Goal: Task Accomplishment & Management: Use online tool/utility

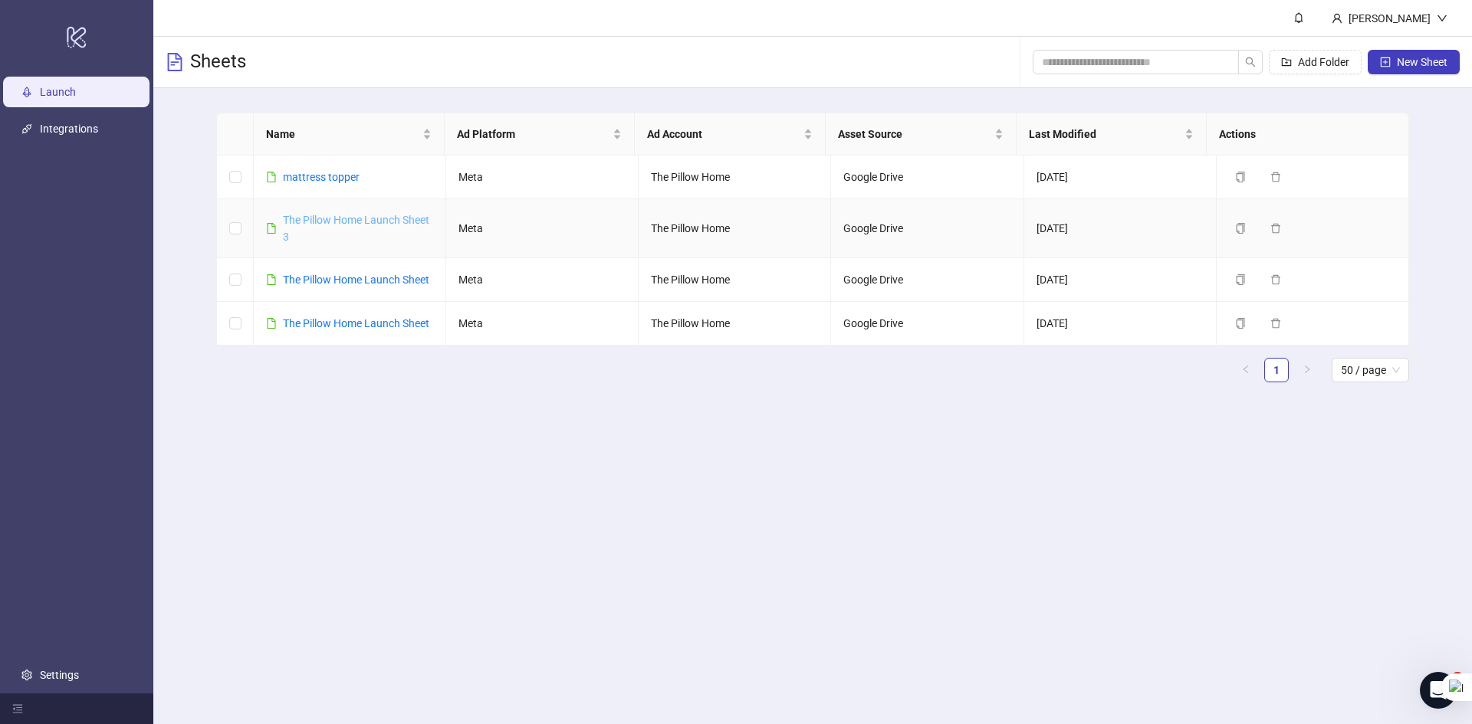
click at [346, 214] on link "The Pillow Home Launch Sheet 3" at bounding box center [356, 228] width 146 height 29
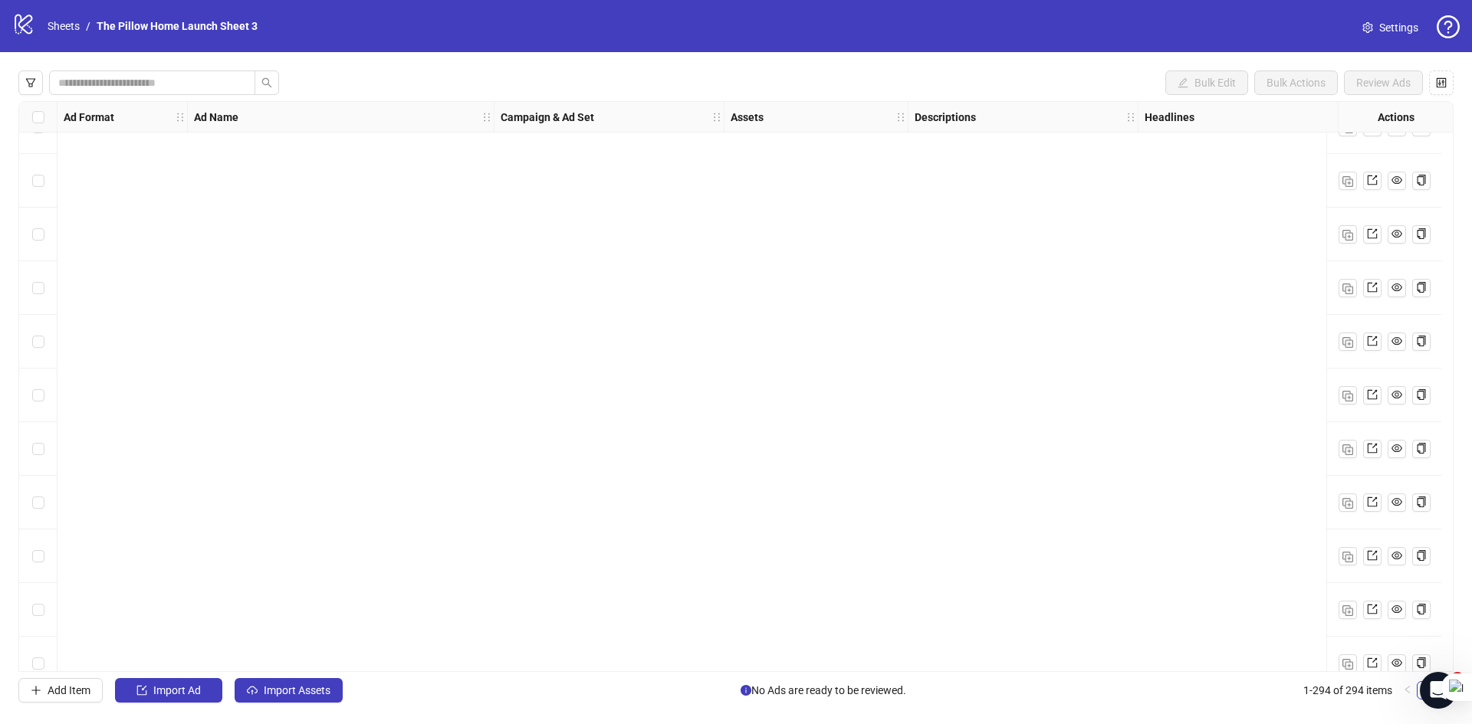
scroll to position [15240, 0]
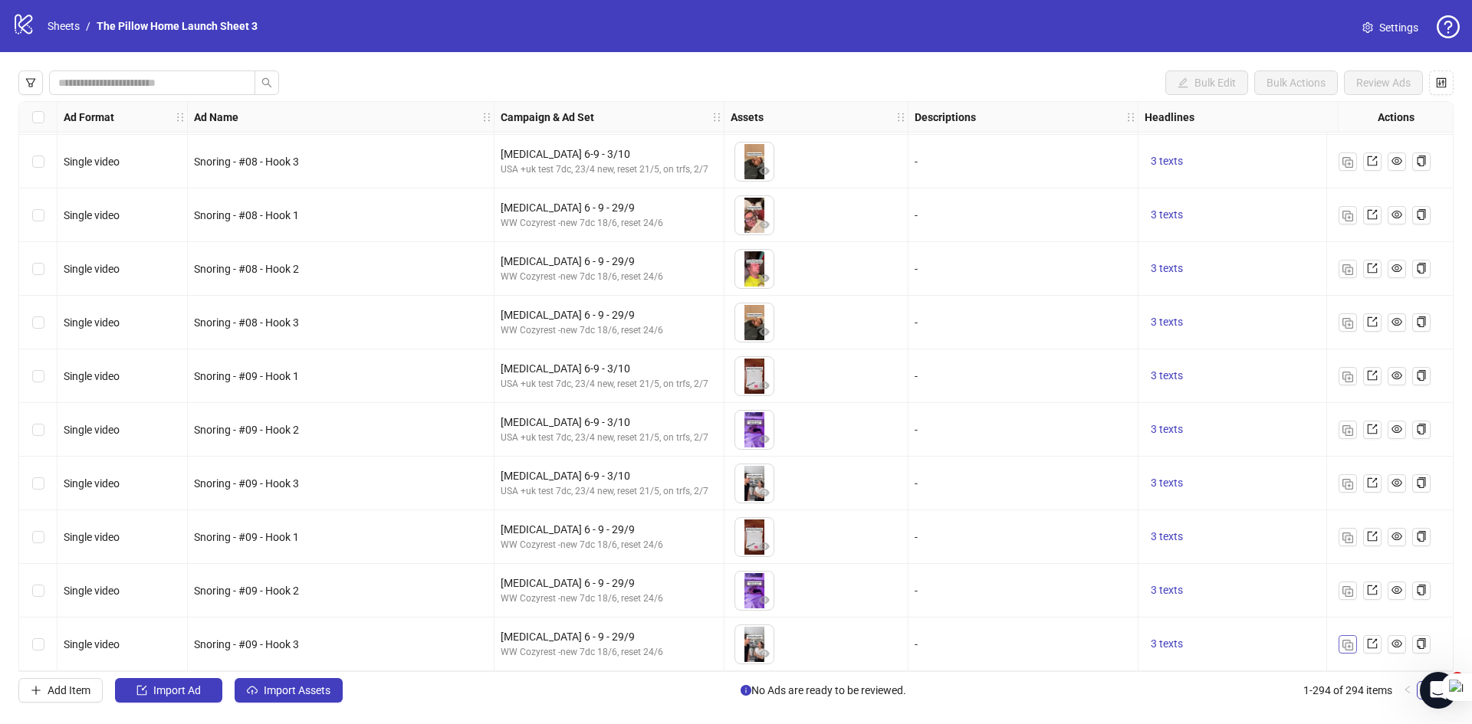
click at [1354, 639] on button "button" at bounding box center [1347, 644] width 18 height 18
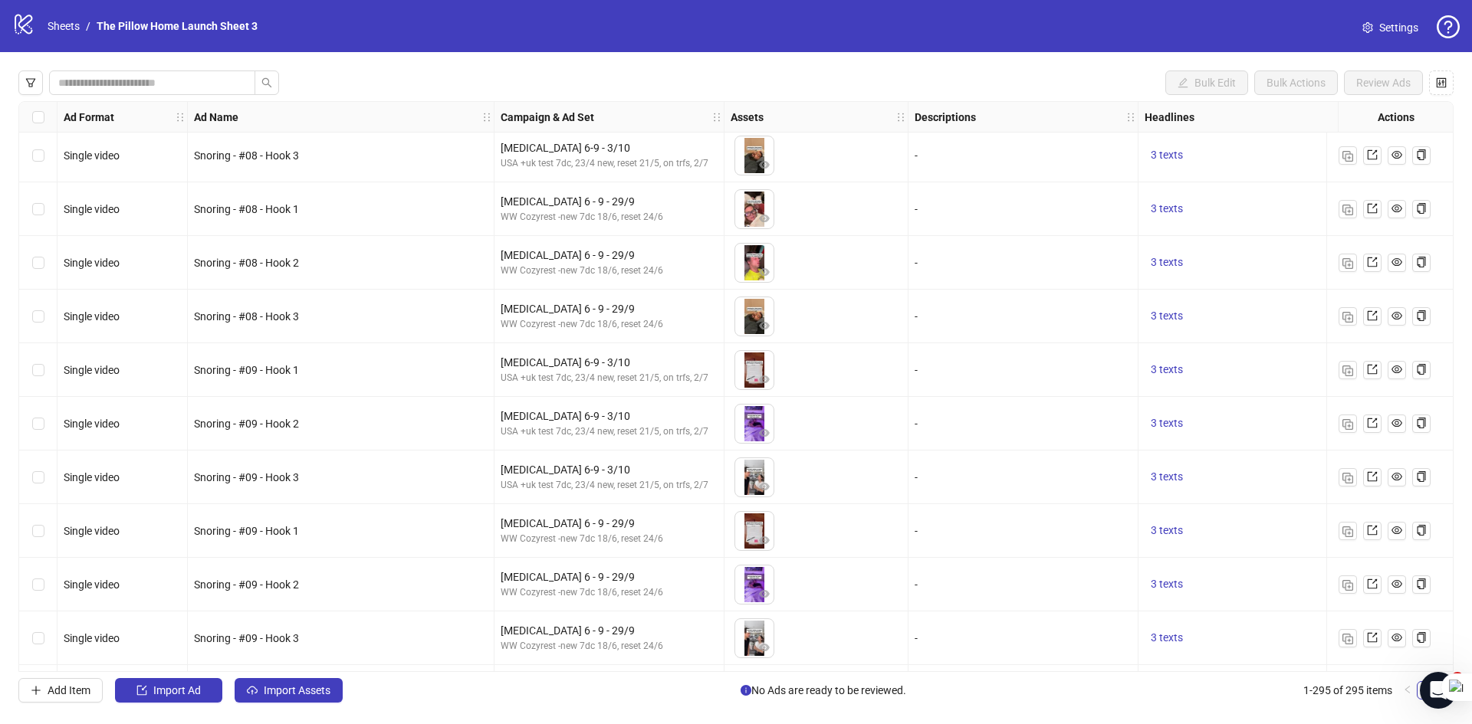
click at [566, 641] on div "Ad Format Ad Name Campaign & Ad Set Assets Descriptions Headlines Primary Texts…" at bounding box center [735, 386] width 1435 height 571
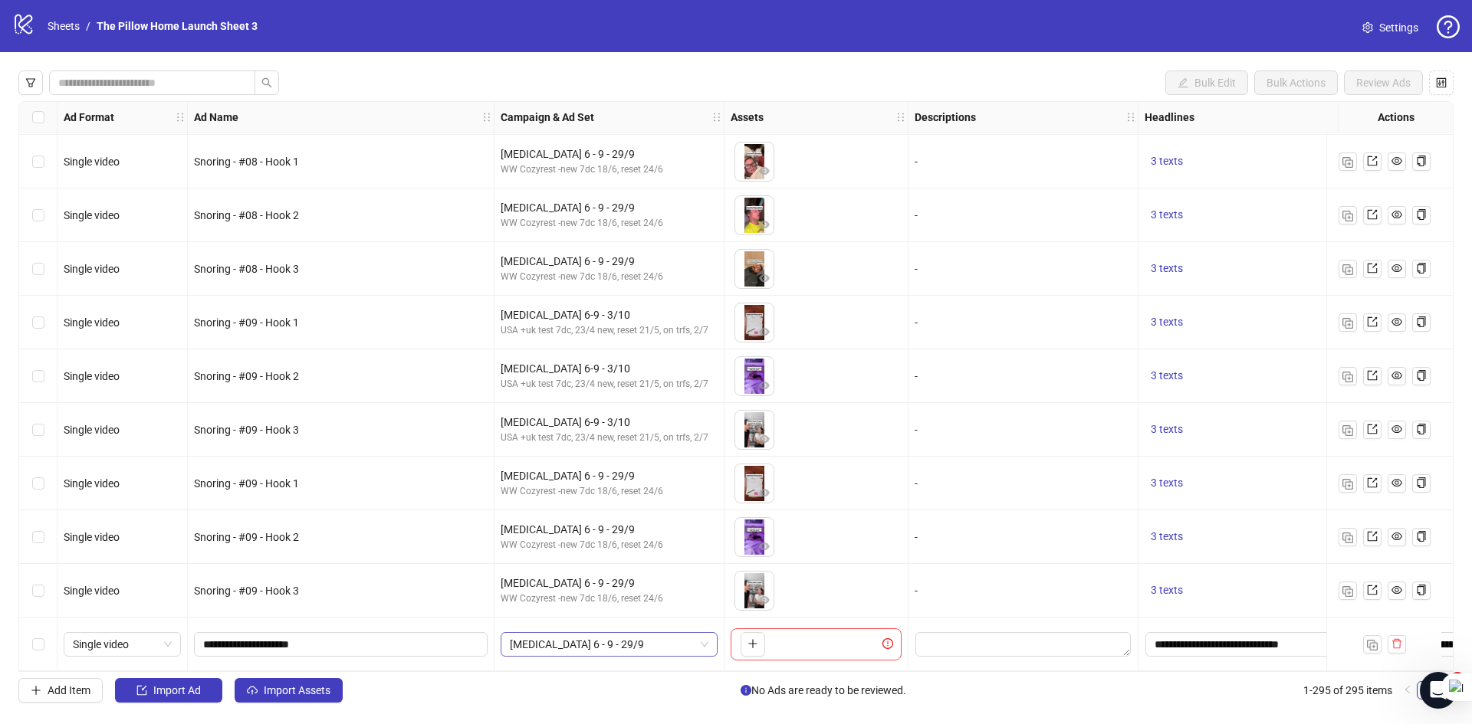
click at [605, 636] on span "[MEDICAL_DATA] 6 - 9 - 29/9" at bounding box center [609, 644] width 199 height 23
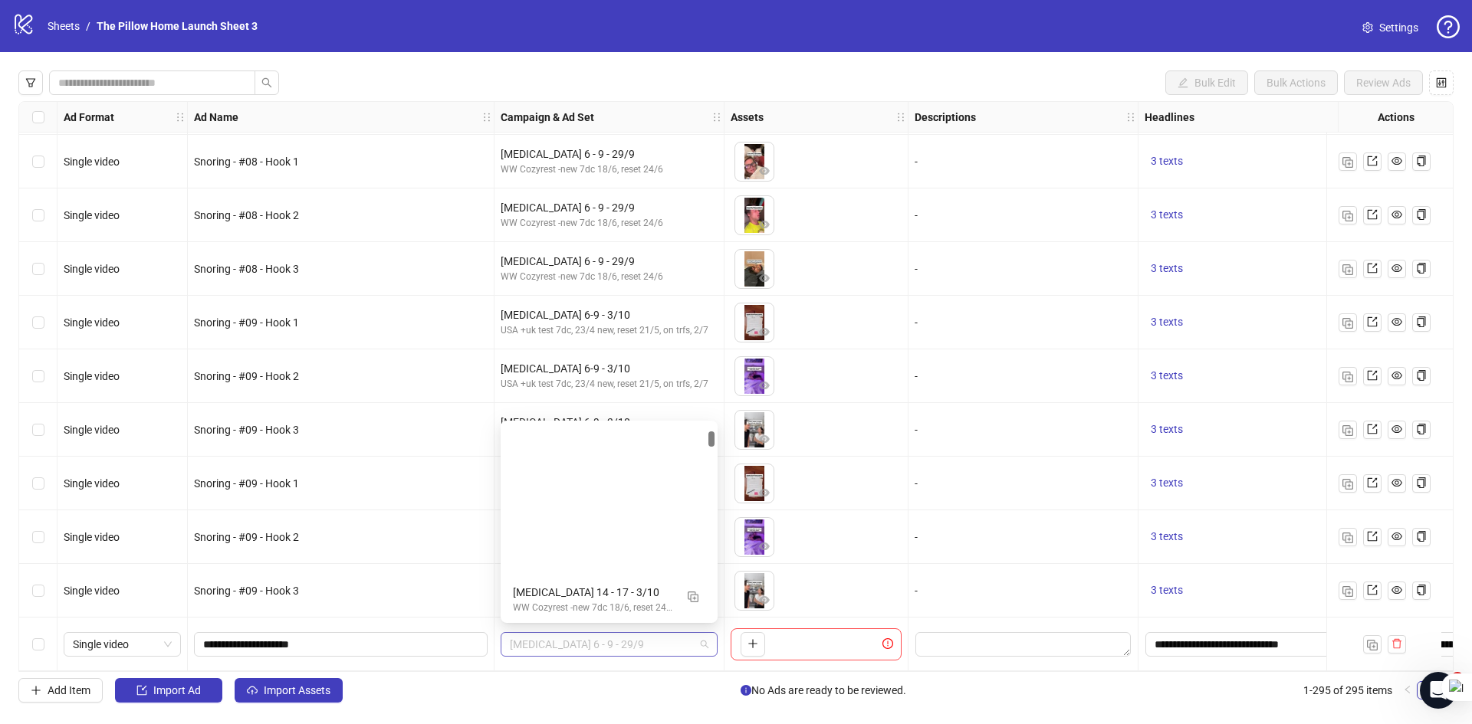
scroll to position [195, 0]
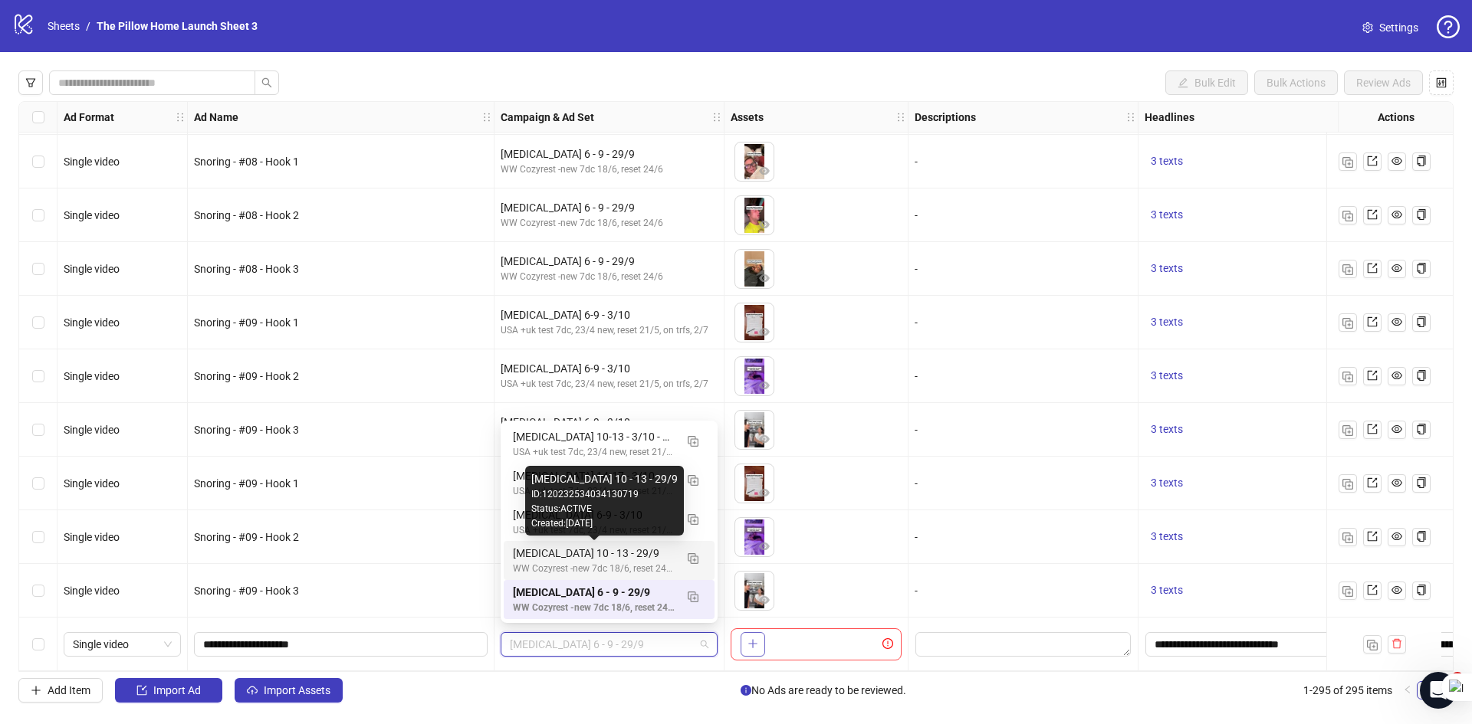
drag, startPoint x: 531, startPoint y: 559, endPoint x: 743, endPoint y: 648, distance: 230.2
click at [531, 559] on div "[MEDICAL_DATA] 10 - 13 - 29/9" at bounding box center [594, 553] width 162 height 17
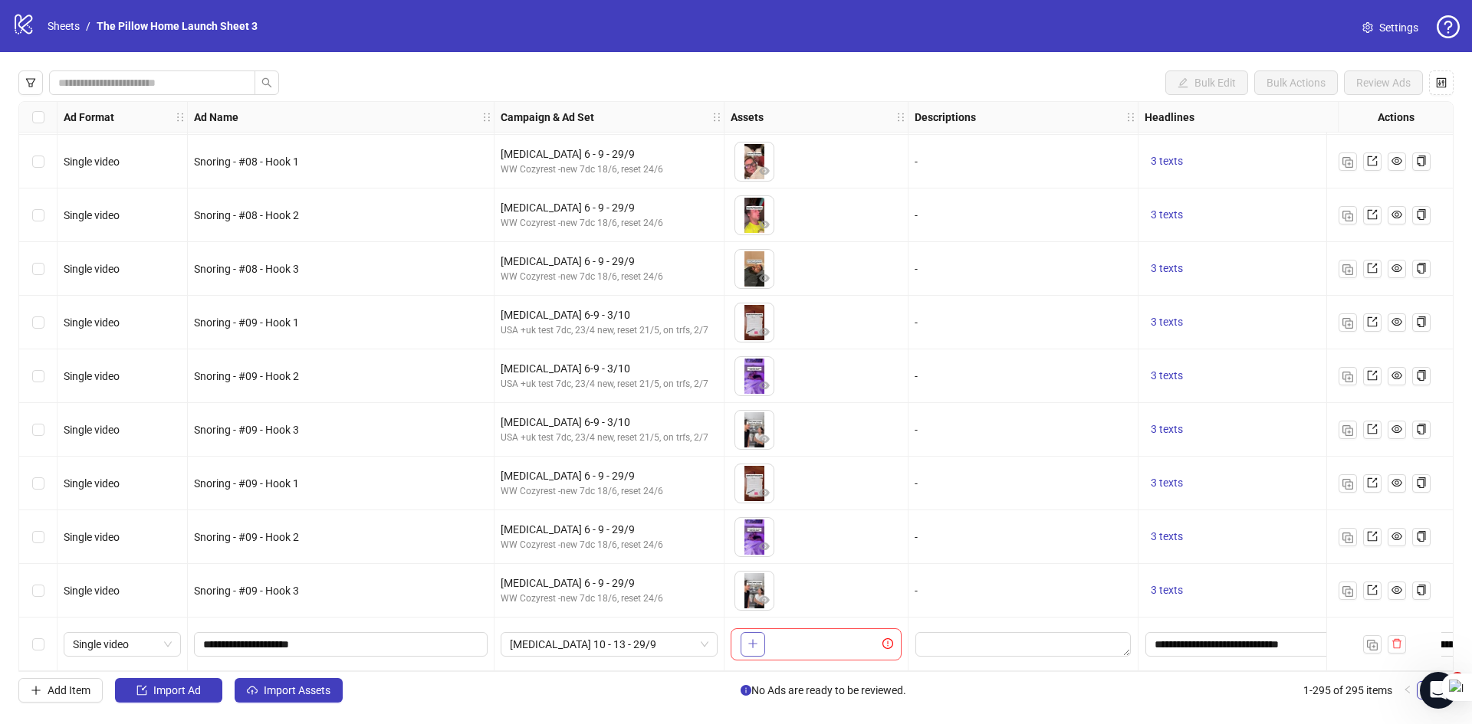
click at [755, 641] on icon "plus" at bounding box center [752, 643] width 11 height 11
click at [261, 636] on input "**********" at bounding box center [339, 644] width 272 height 17
click at [329, 643] on input "**********" at bounding box center [339, 644] width 272 height 17
type input "**********"
click at [290, 683] on button "Import Assets" at bounding box center [289, 690] width 108 height 25
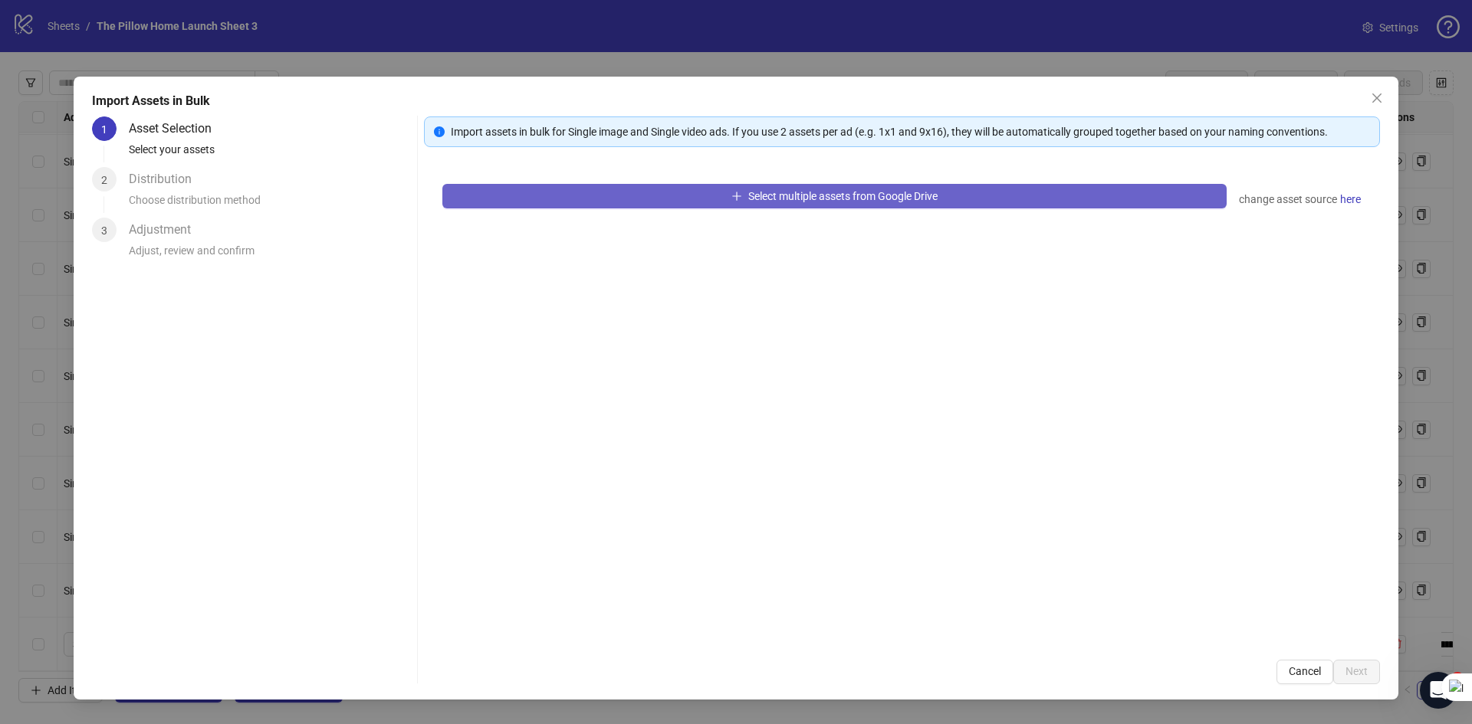
click at [661, 191] on button "Select multiple assets from Google Drive" at bounding box center [834, 196] width 784 height 25
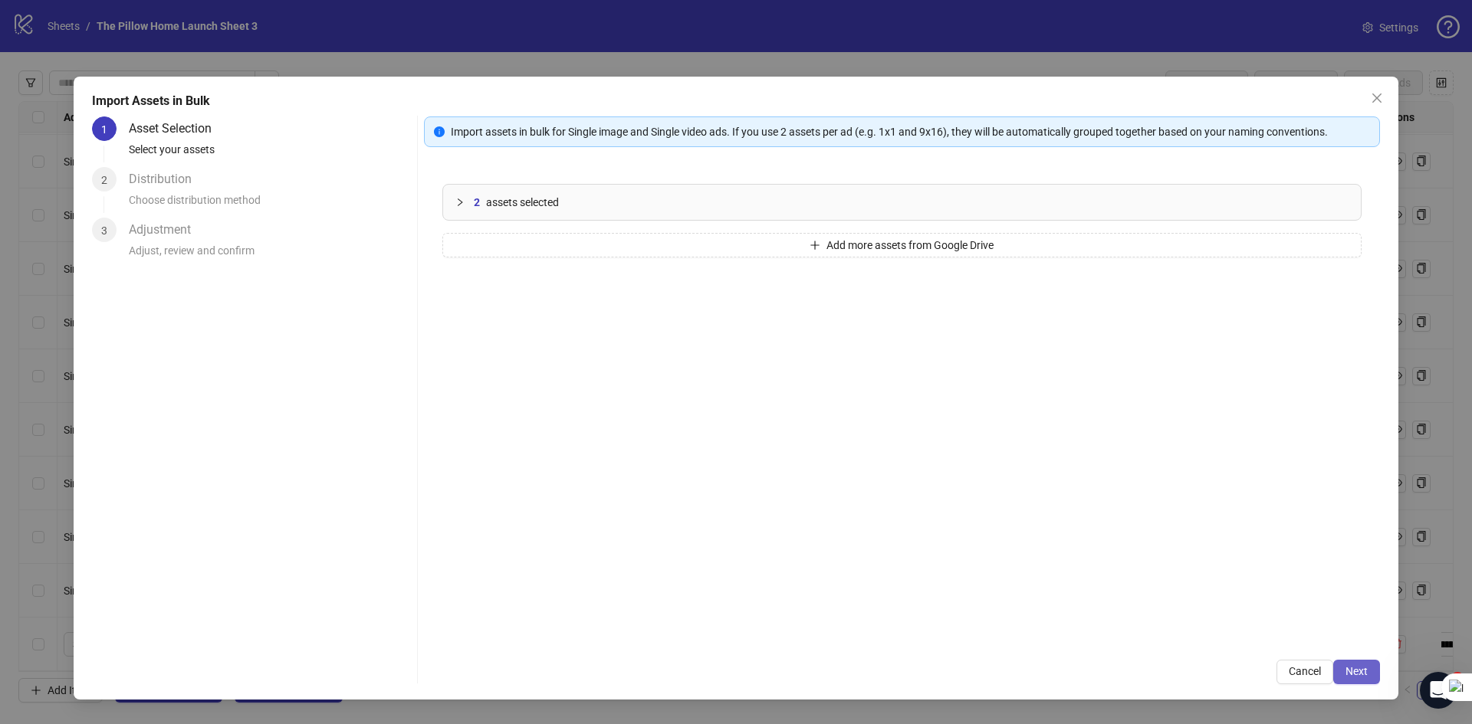
click at [1349, 668] on span "Next" at bounding box center [1356, 671] width 22 height 12
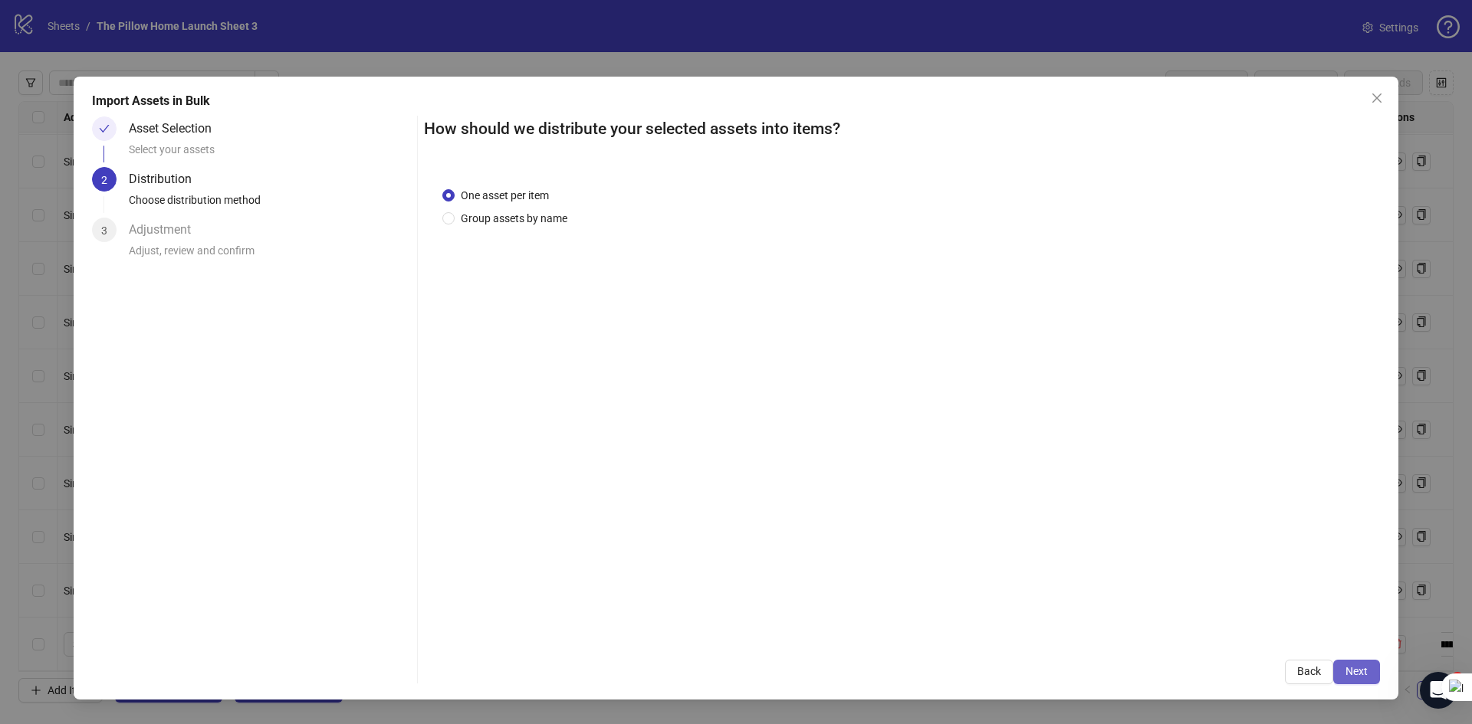
click at [1347, 664] on button "Next" at bounding box center [1356, 672] width 47 height 25
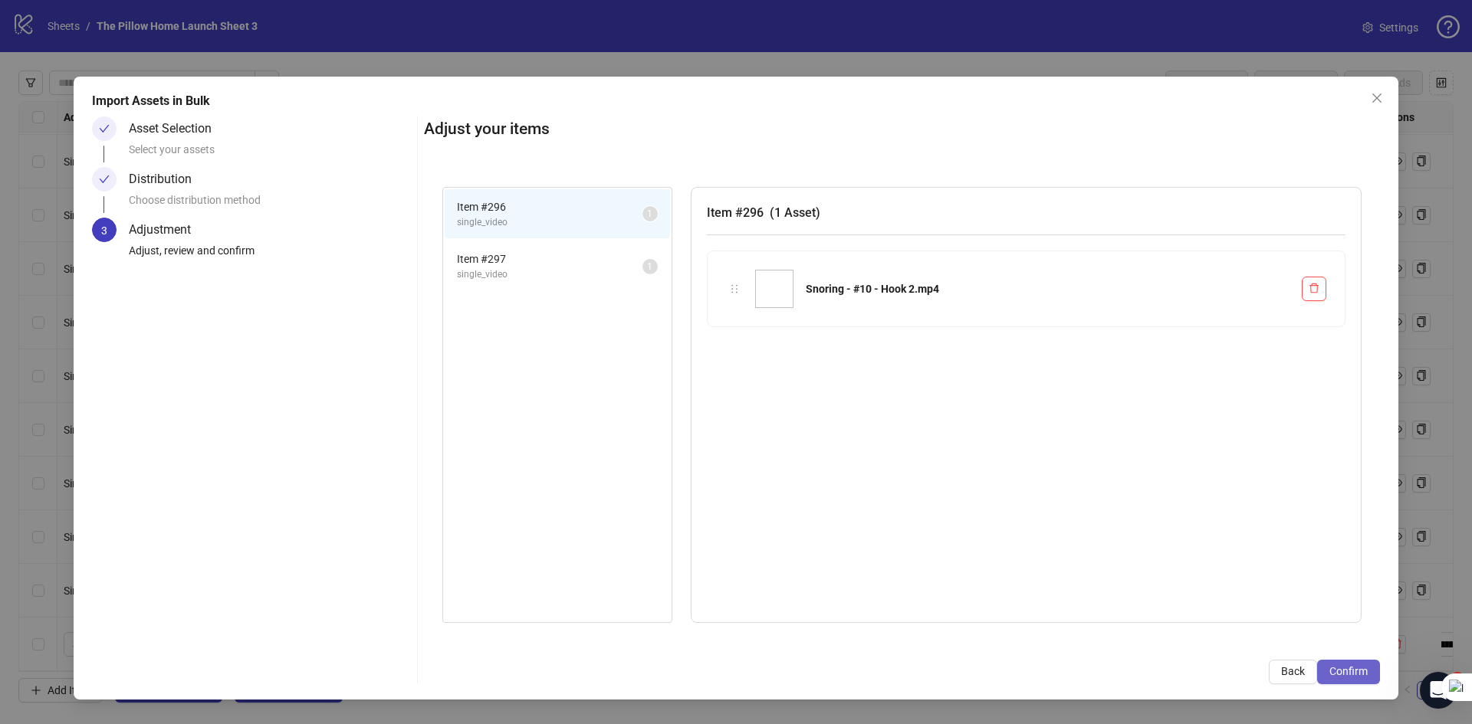
click at [1326, 674] on button "Confirm" at bounding box center [1348, 672] width 63 height 25
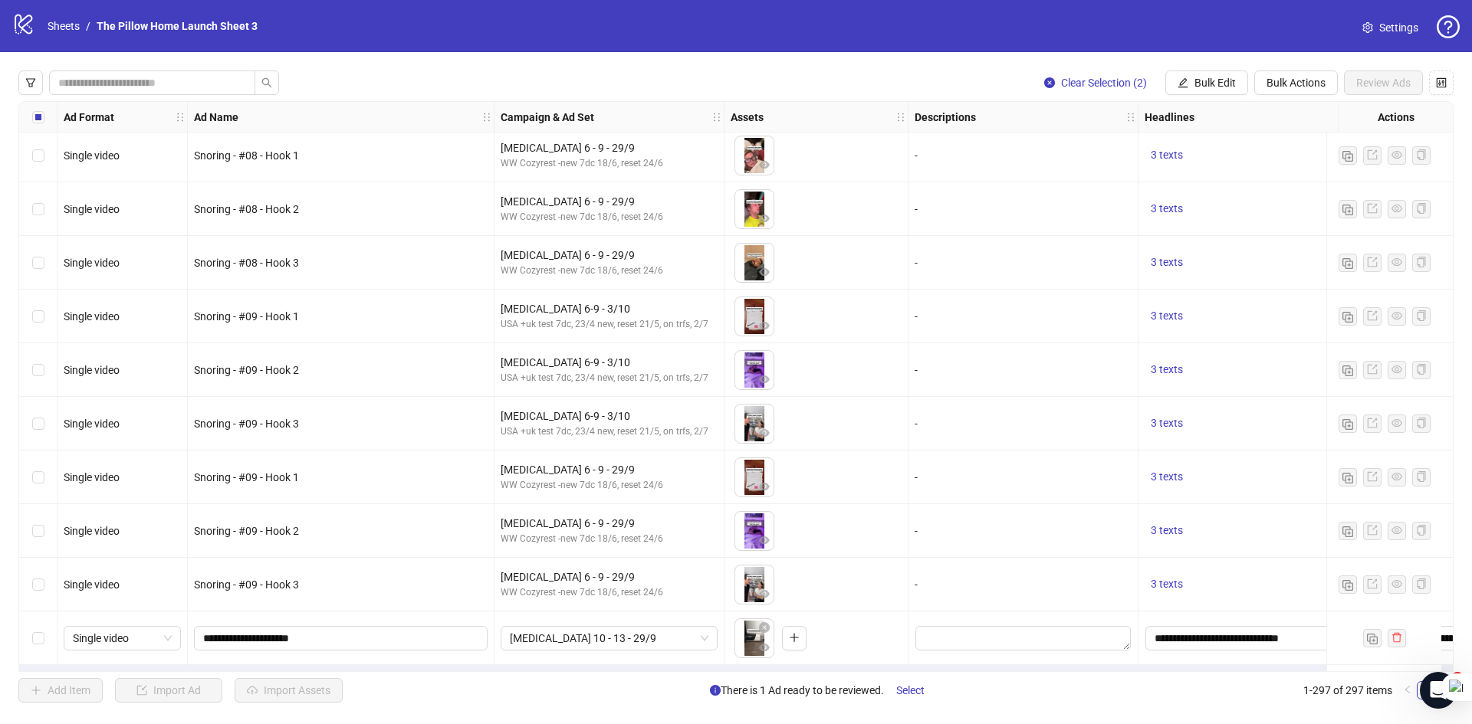
scroll to position [15401, 0]
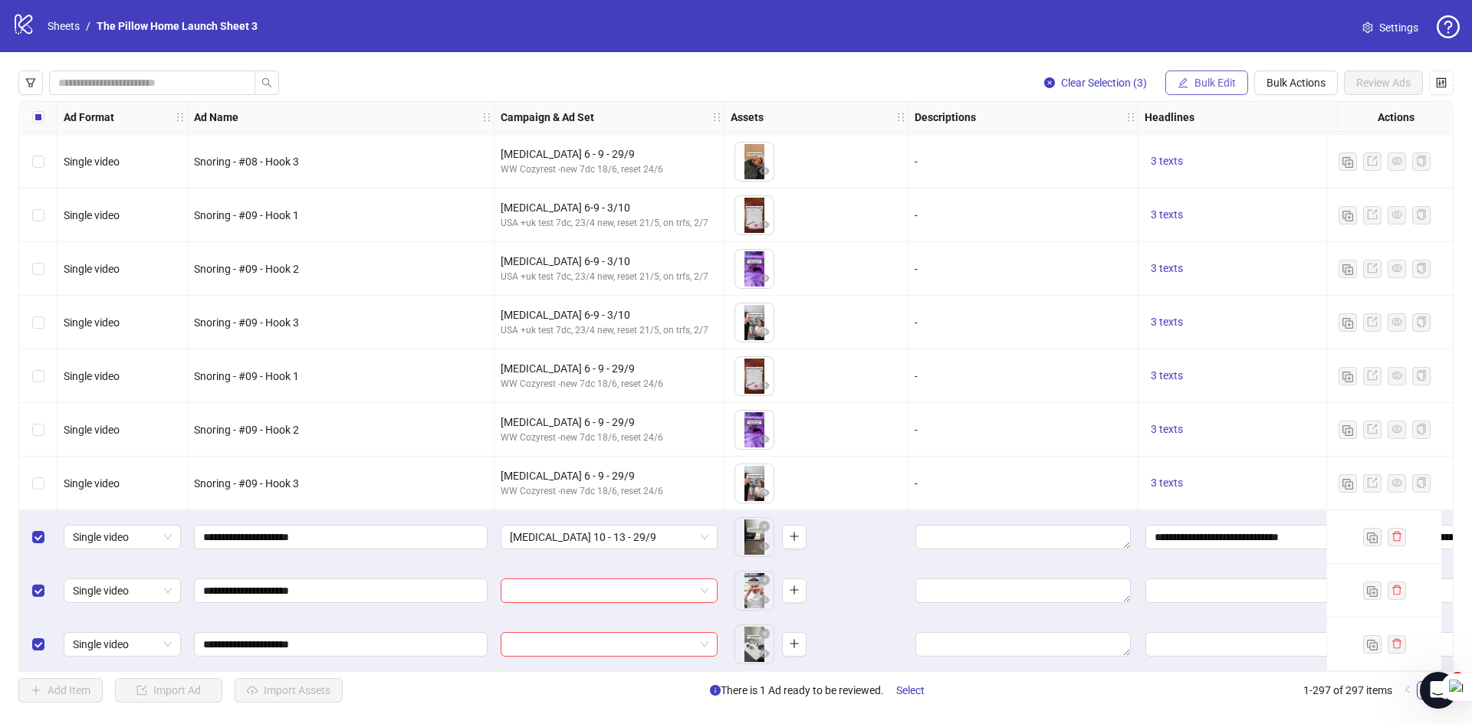
click at [1219, 73] on button "Bulk Edit" at bounding box center [1206, 83] width 83 height 25
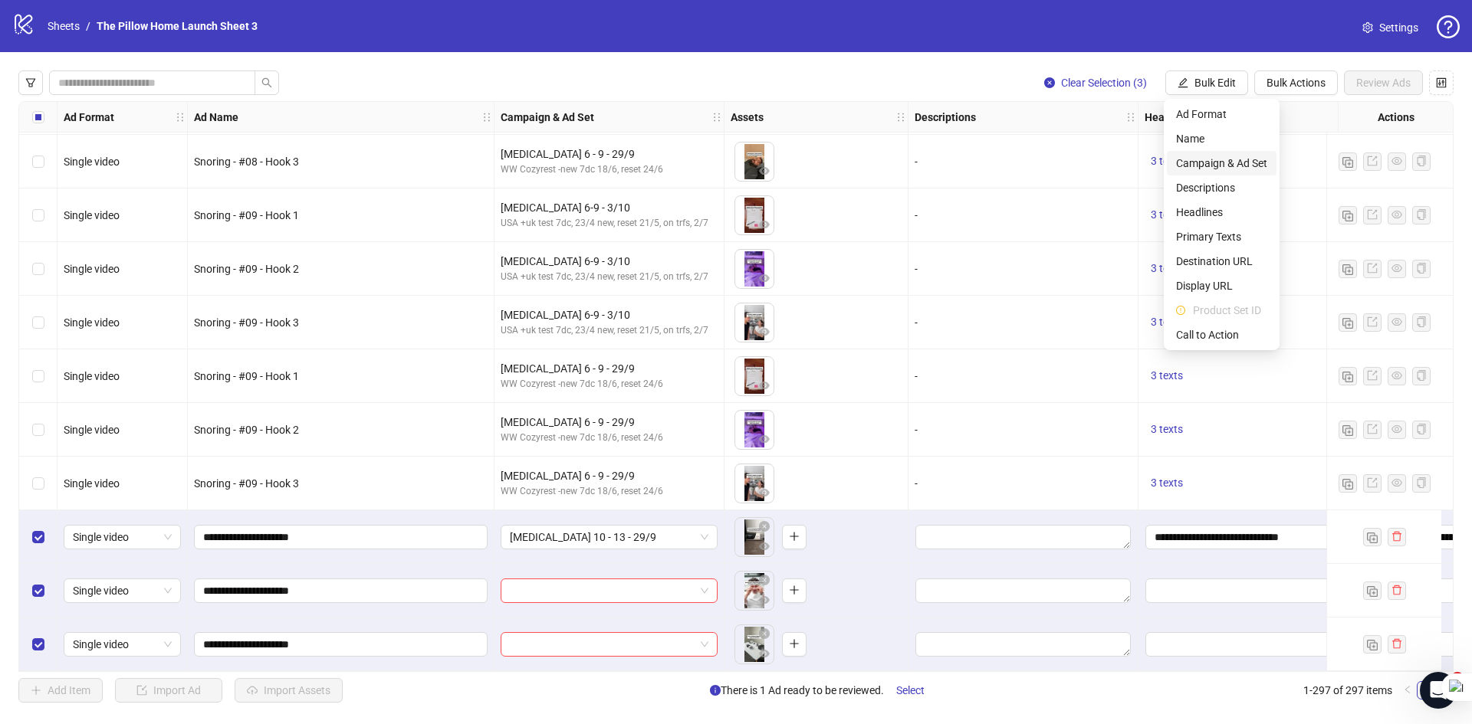
click at [1206, 163] on span "Campaign & Ad Set" at bounding box center [1221, 163] width 91 height 17
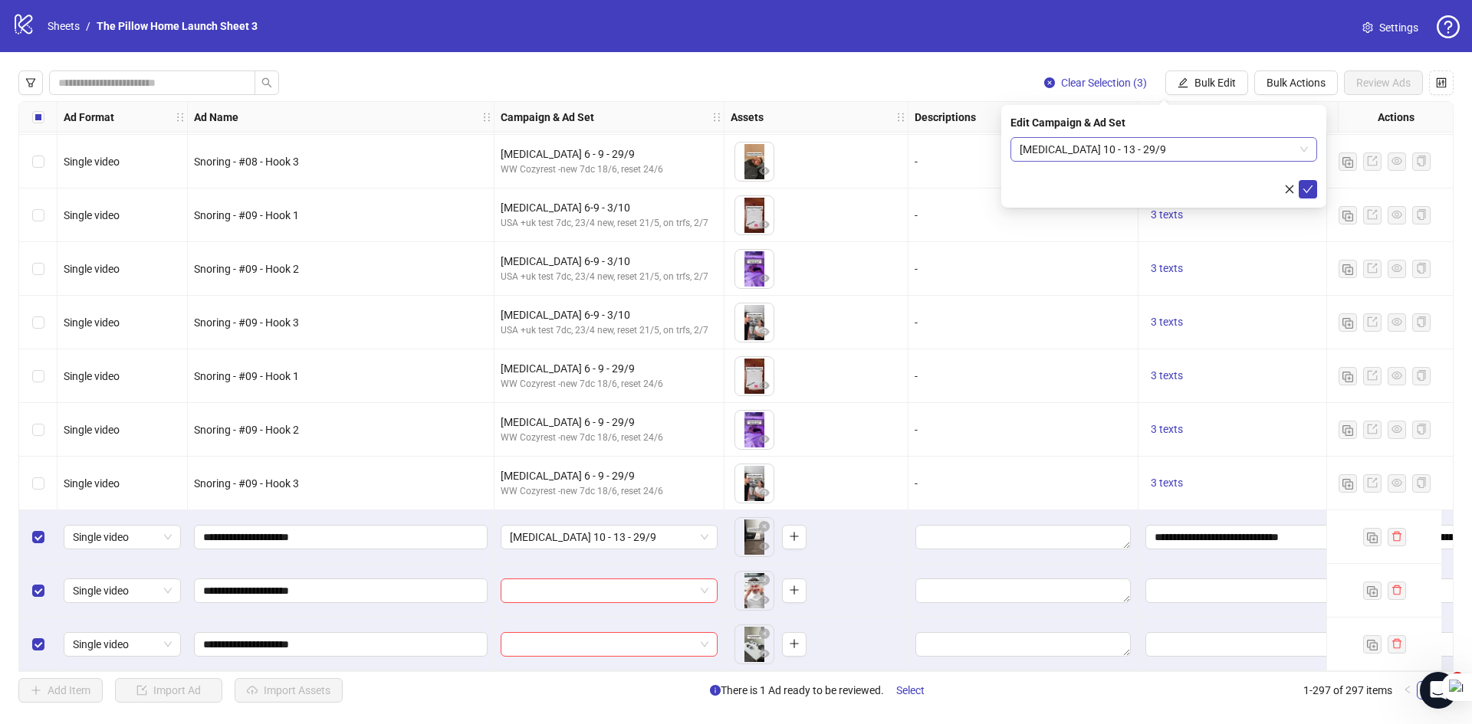
click at [1147, 141] on span "[MEDICAL_DATA] 10 - 13 - 29/9" at bounding box center [1163, 149] width 288 height 23
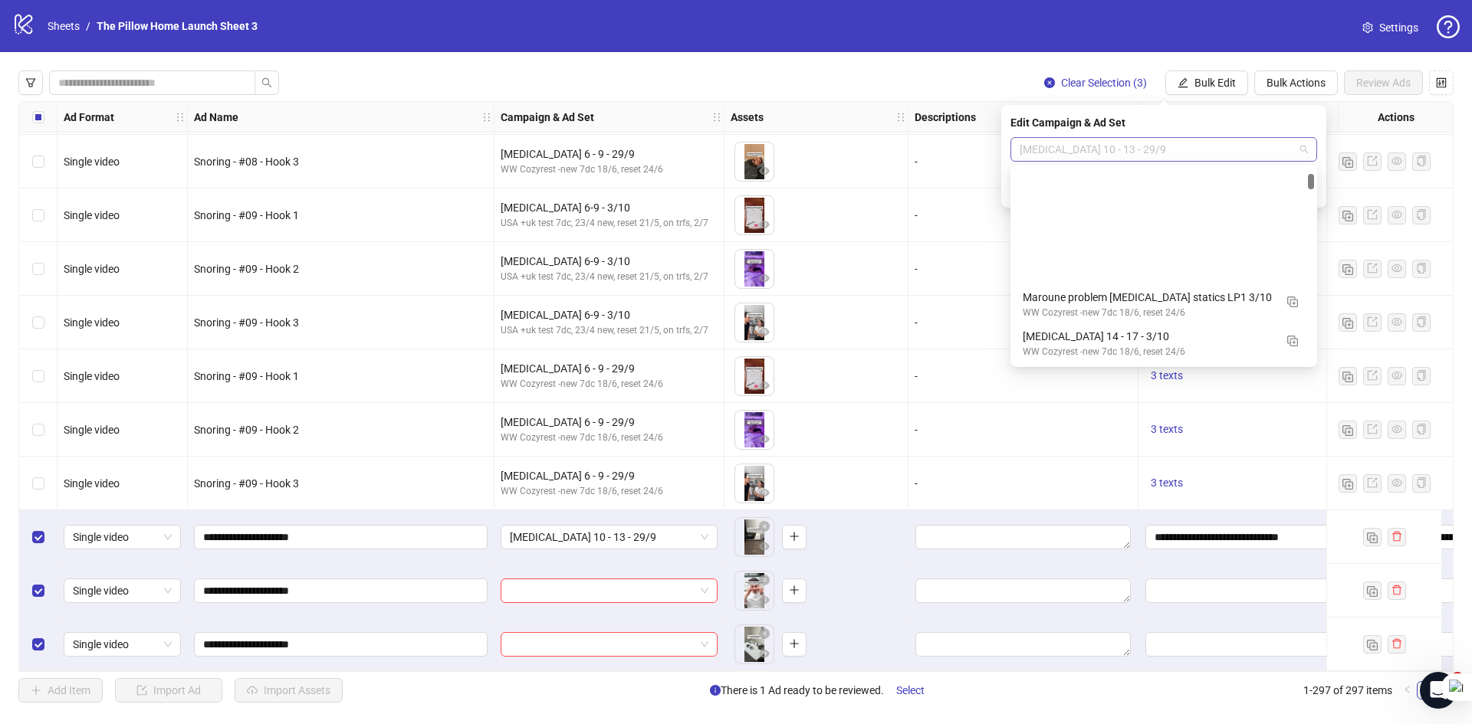
scroll to position [156, 0]
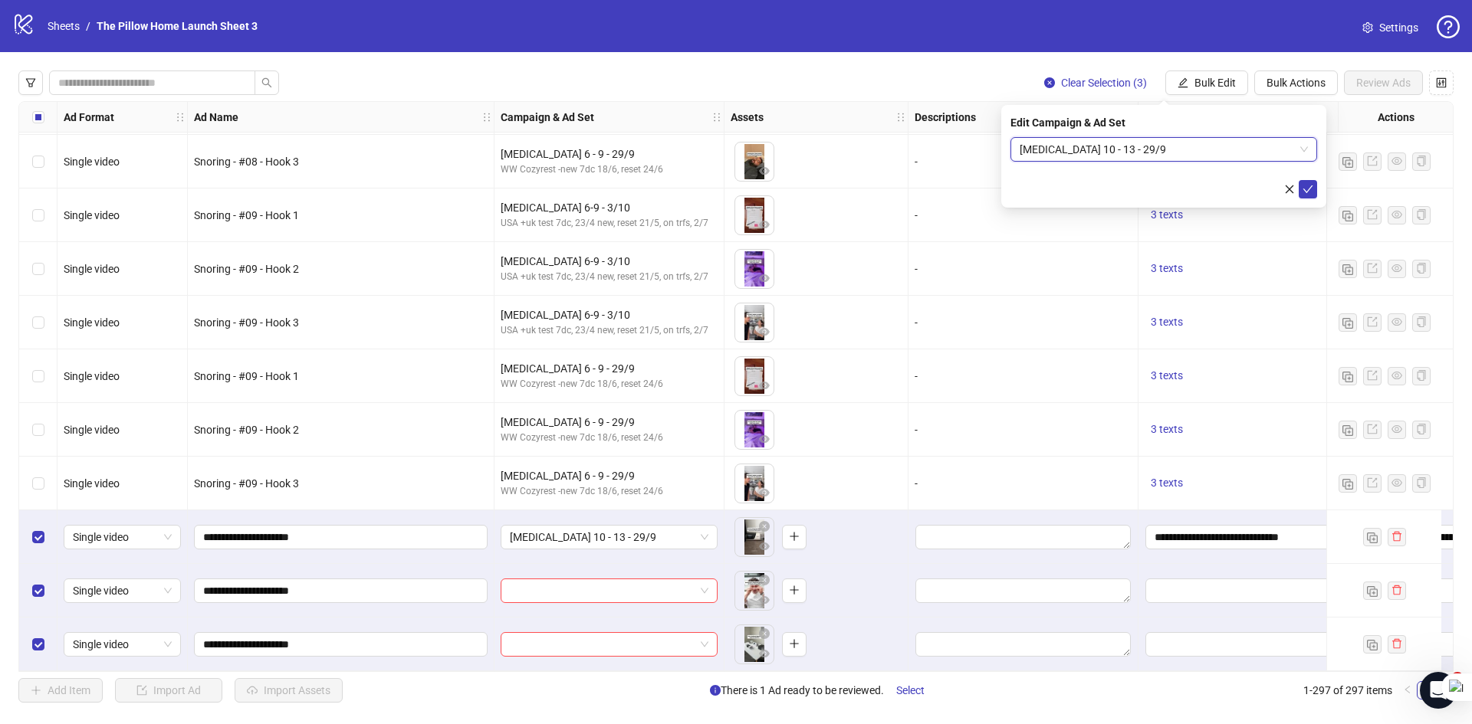
click at [1147, 148] on span "[MEDICAL_DATA] 10 - 13 - 29/9" at bounding box center [1163, 149] width 288 height 23
click at [1305, 193] on icon "check" at bounding box center [1307, 189] width 11 height 11
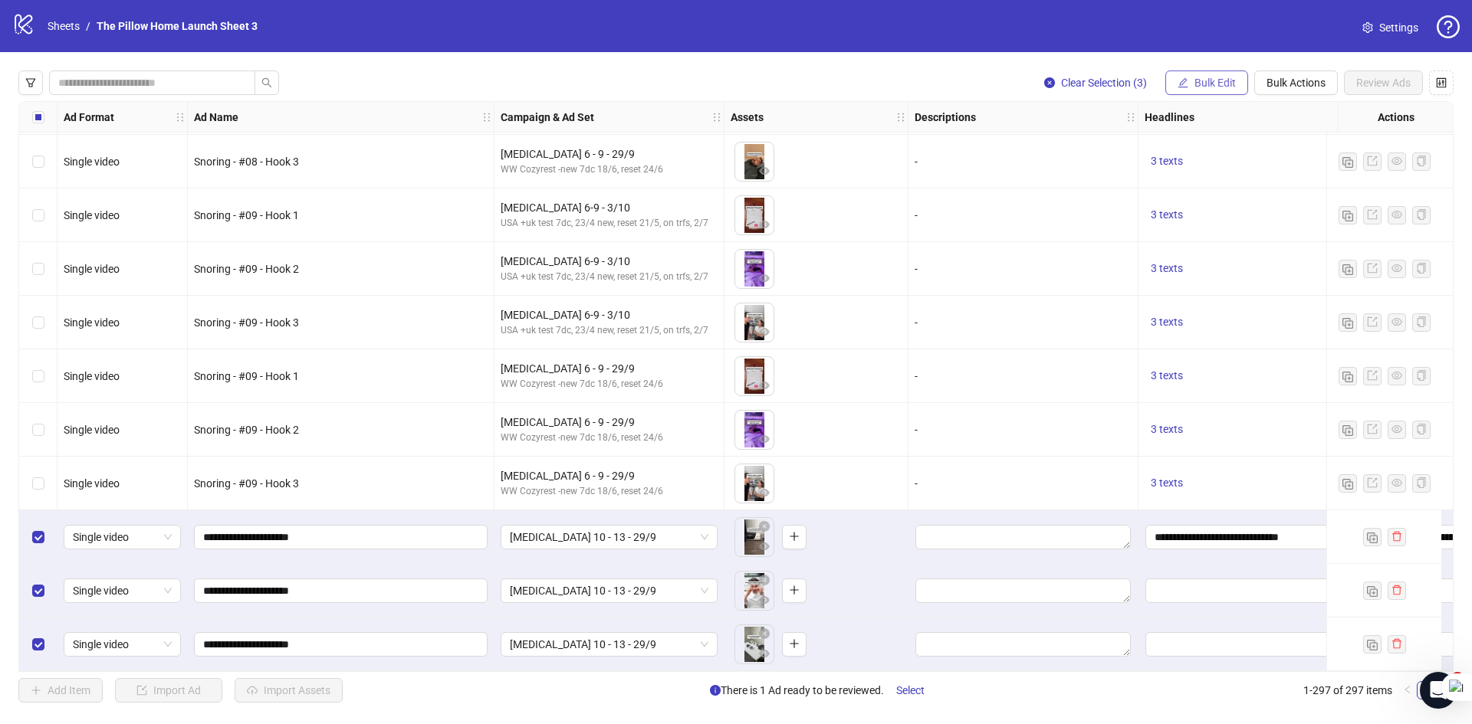
click at [1190, 85] on button "Bulk Edit" at bounding box center [1206, 83] width 83 height 25
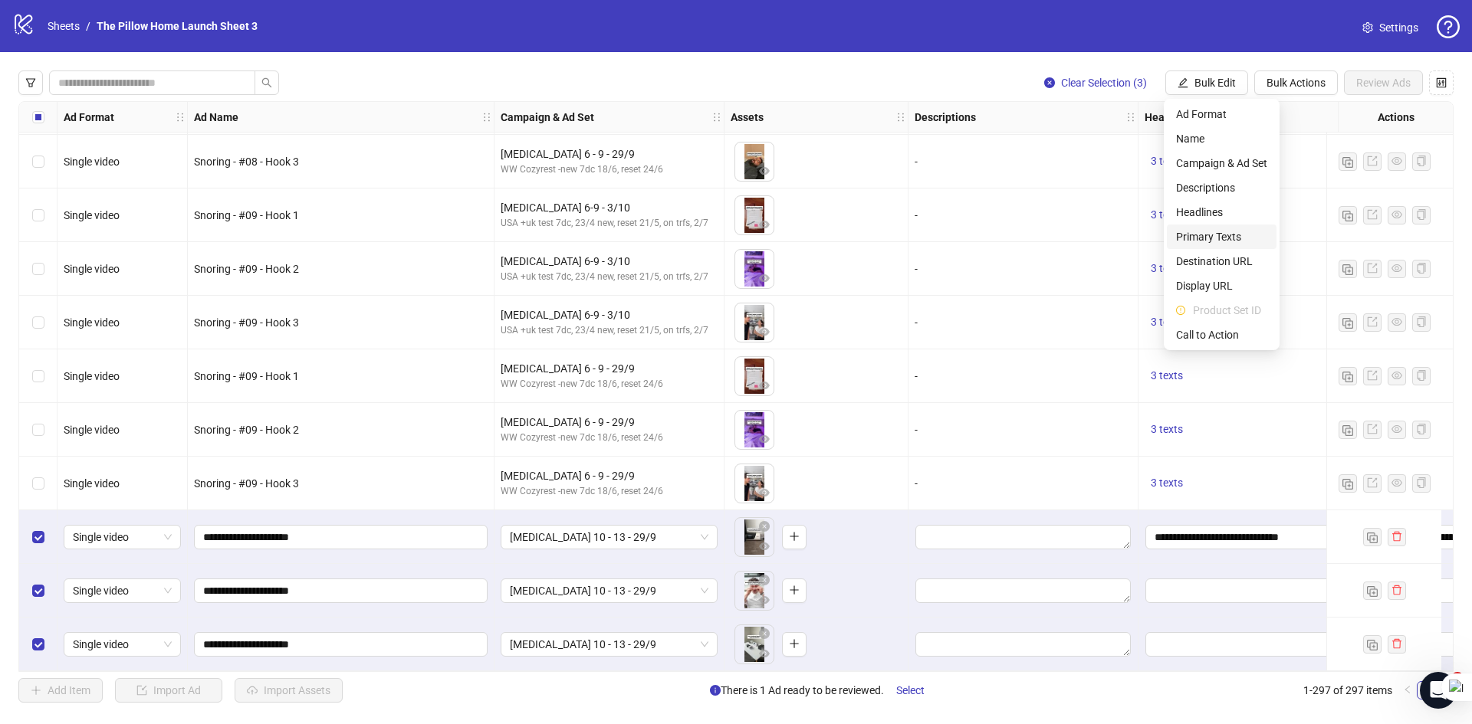
click at [1222, 239] on span "Primary Texts" at bounding box center [1221, 236] width 91 height 17
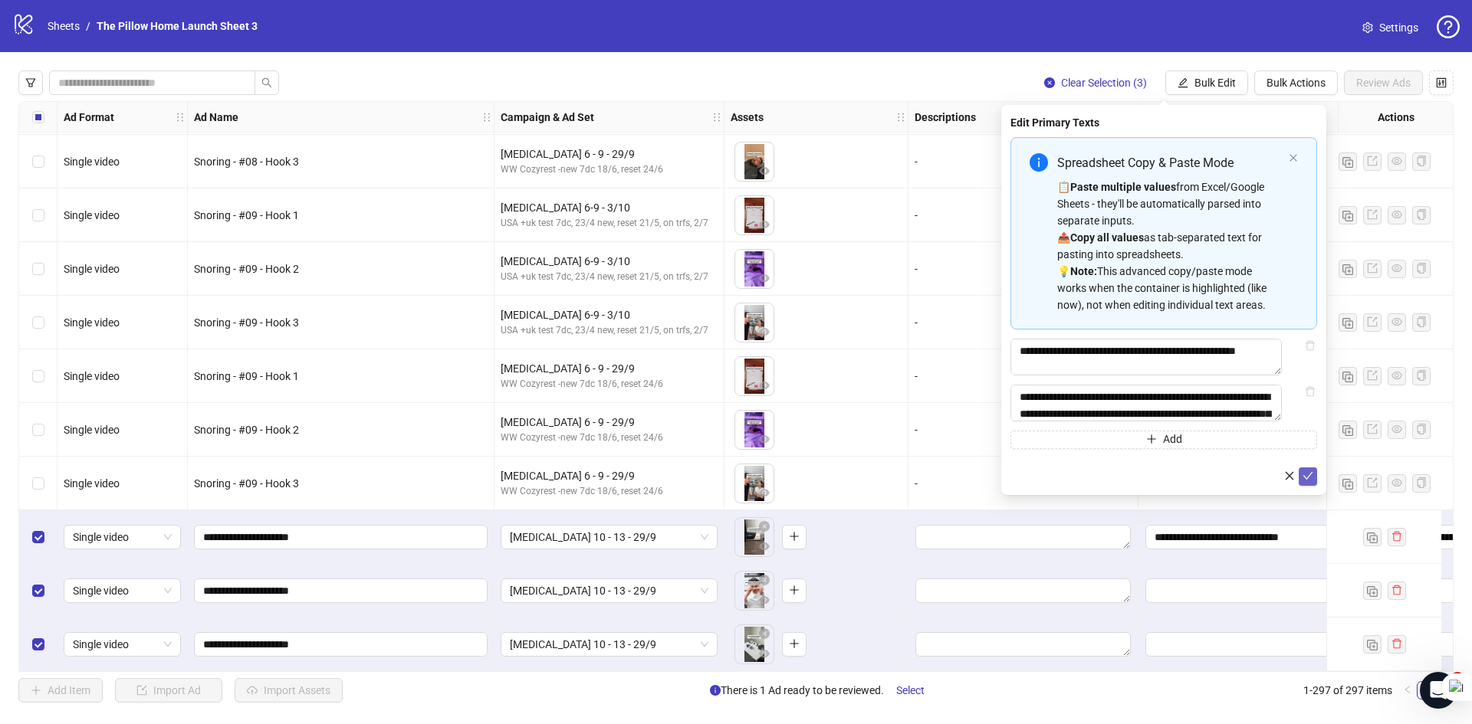
click at [1312, 477] on button "submit" at bounding box center [1307, 477] width 18 height 18
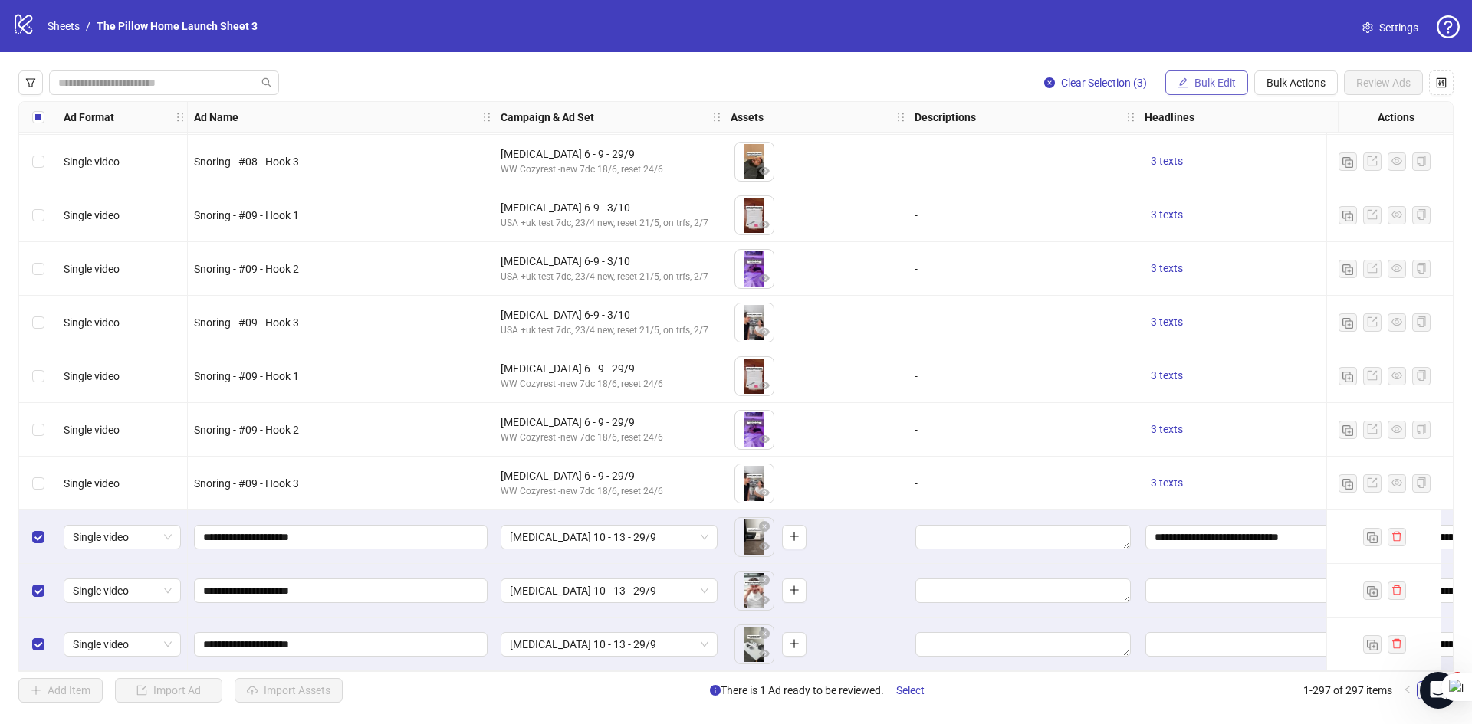
click at [1199, 77] on span "Bulk Edit" at bounding box center [1214, 83] width 41 height 12
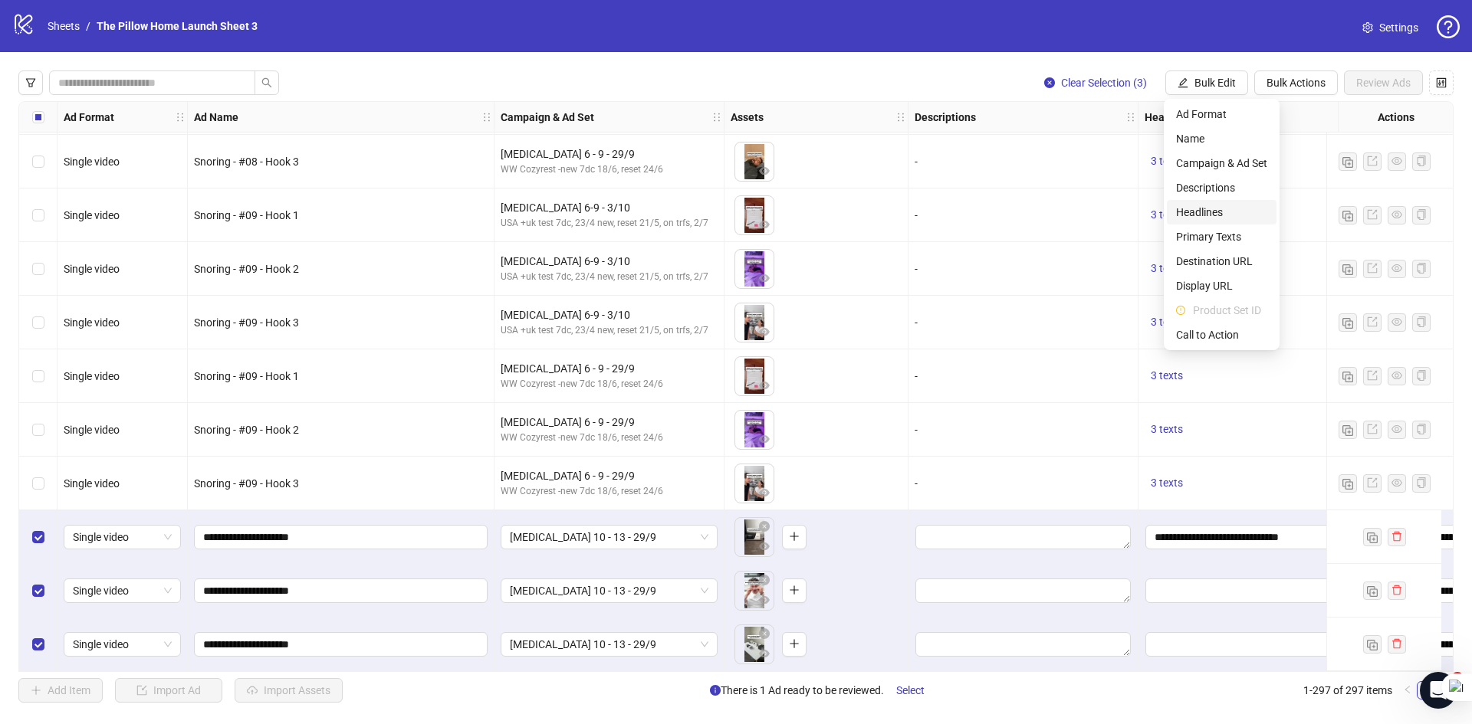
click at [1208, 218] on span "Headlines" at bounding box center [1221, 212] width 91 height 17
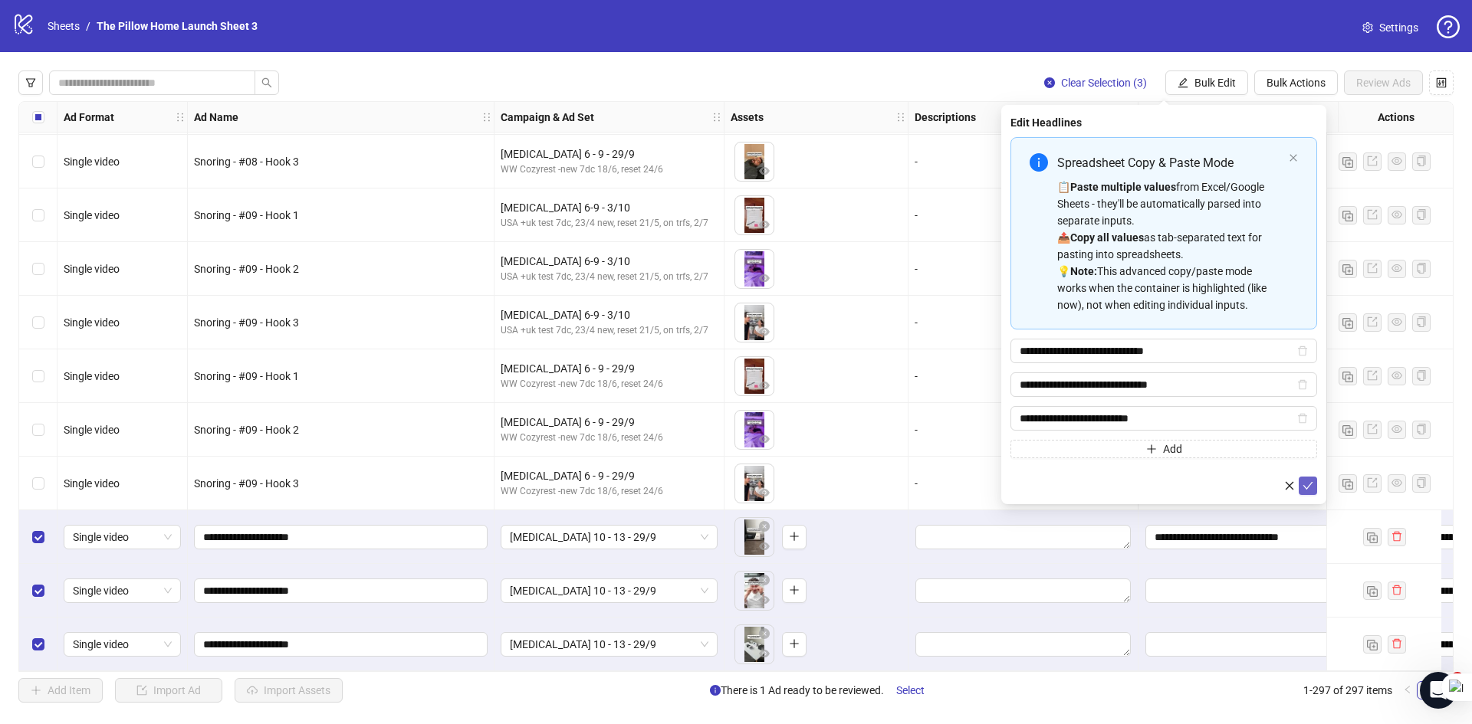
click at [1309, 484] on icon "check" at bounding box center [1307, 486] width 11 height 11
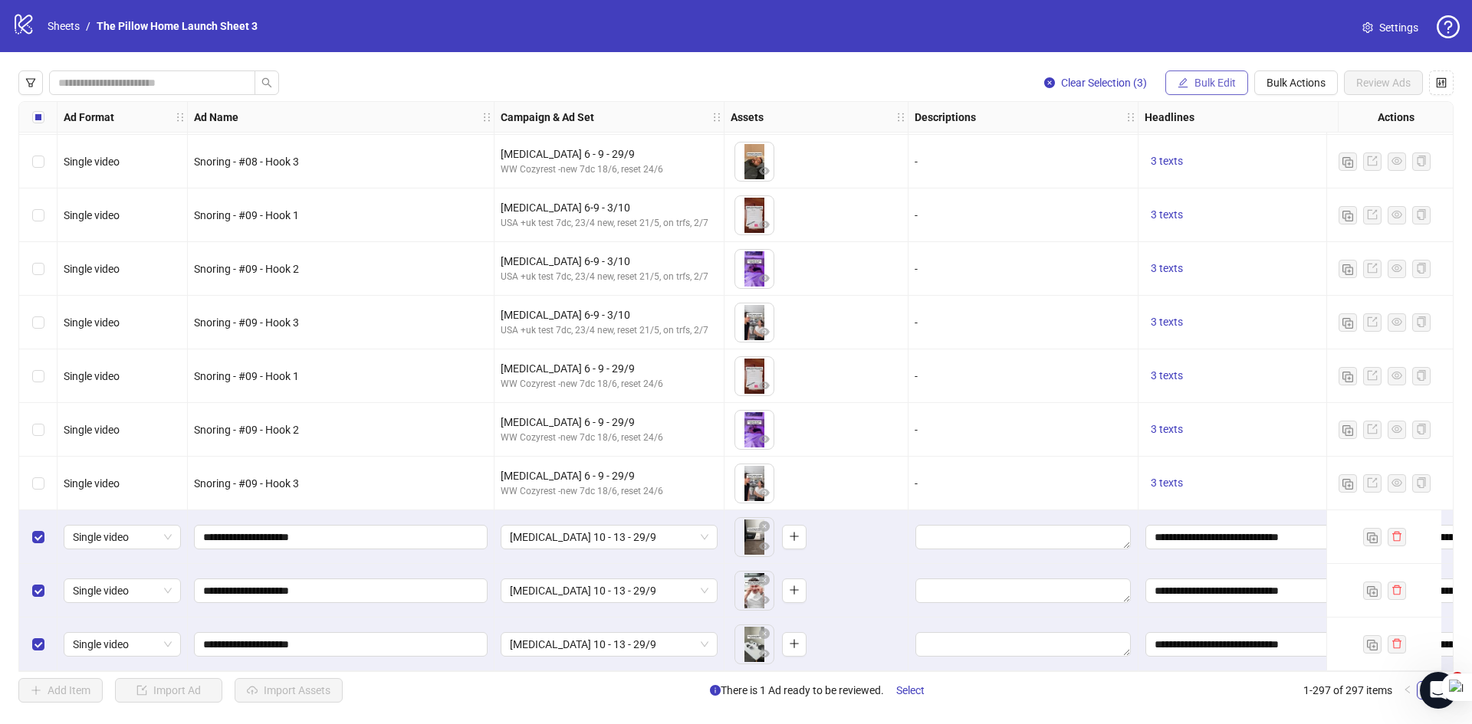
click at [1213, 87] on span "Bulk Edit" at bounding box center [1214, 83] width 41 height 12
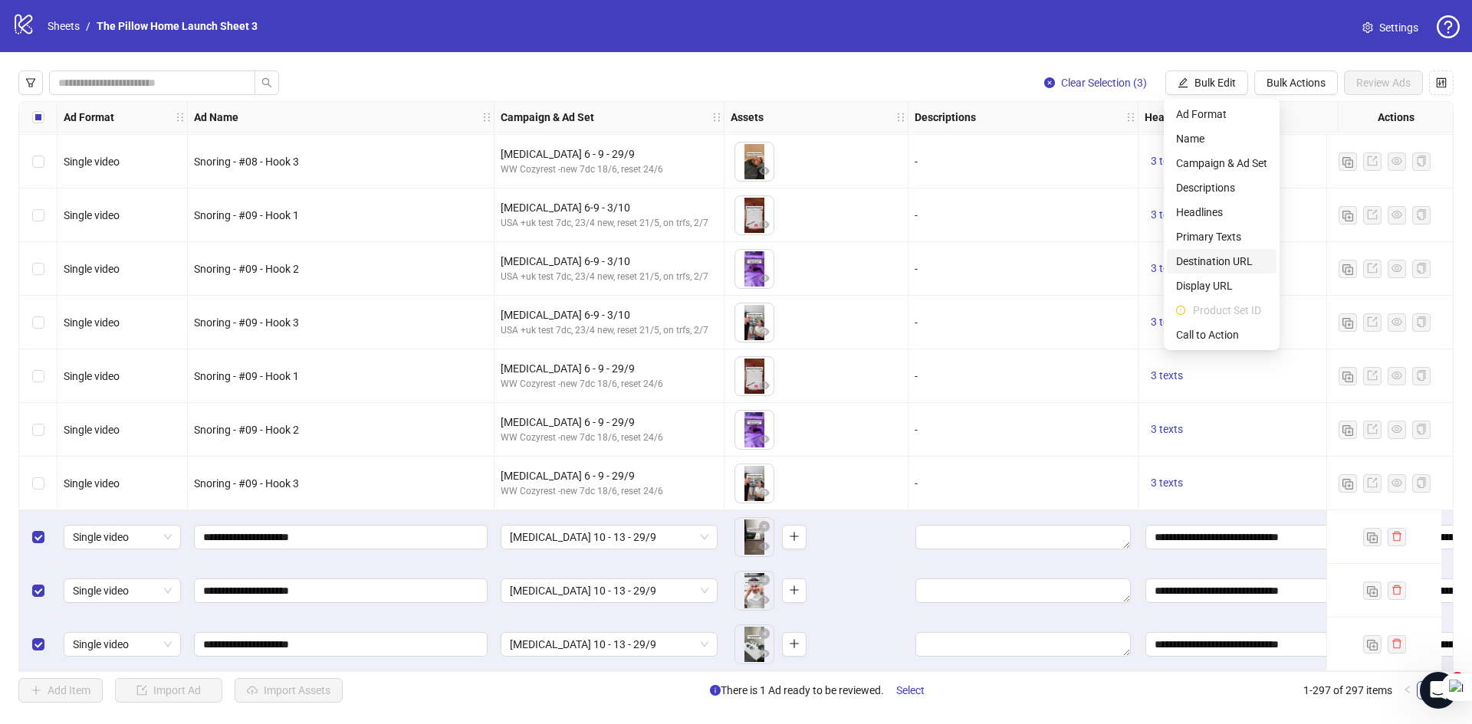
click at [1216, 271] on li "Destination URL" at bounding box center [1221, 261] width 110 height 25
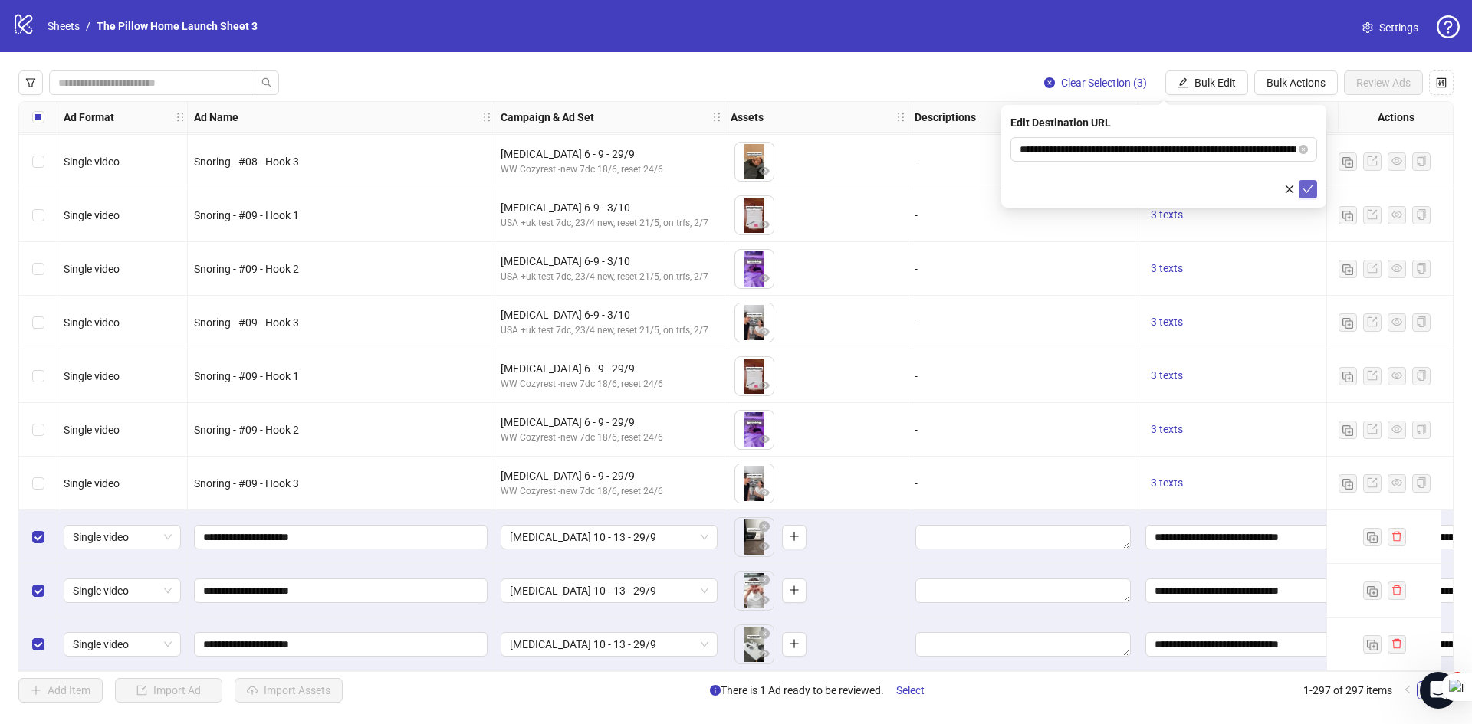
click at [1303, 192] on icon "check" at bounding box center [1307, 189] width 11 height 11
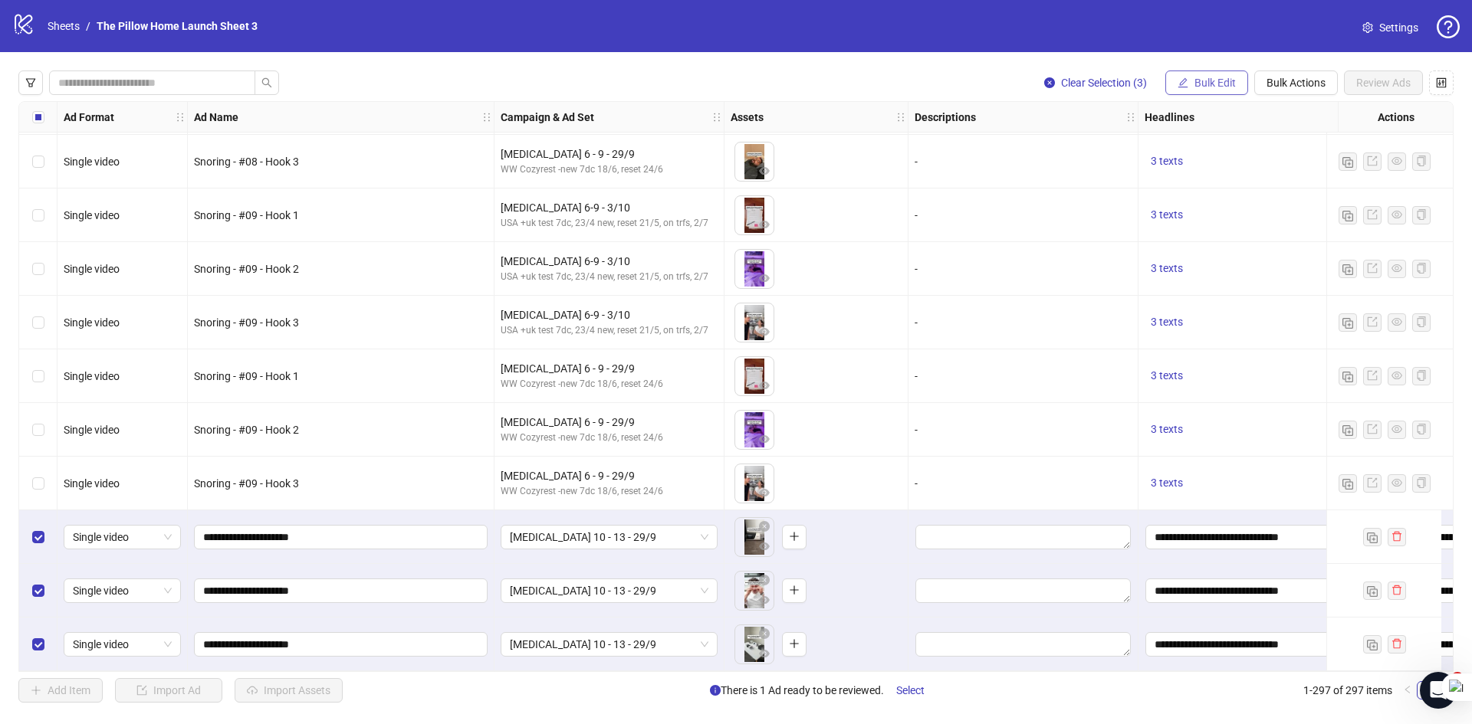
click at [1224, 80] on span "Bulk Edit" at bounding box center [1214, 83] width 41 height 12
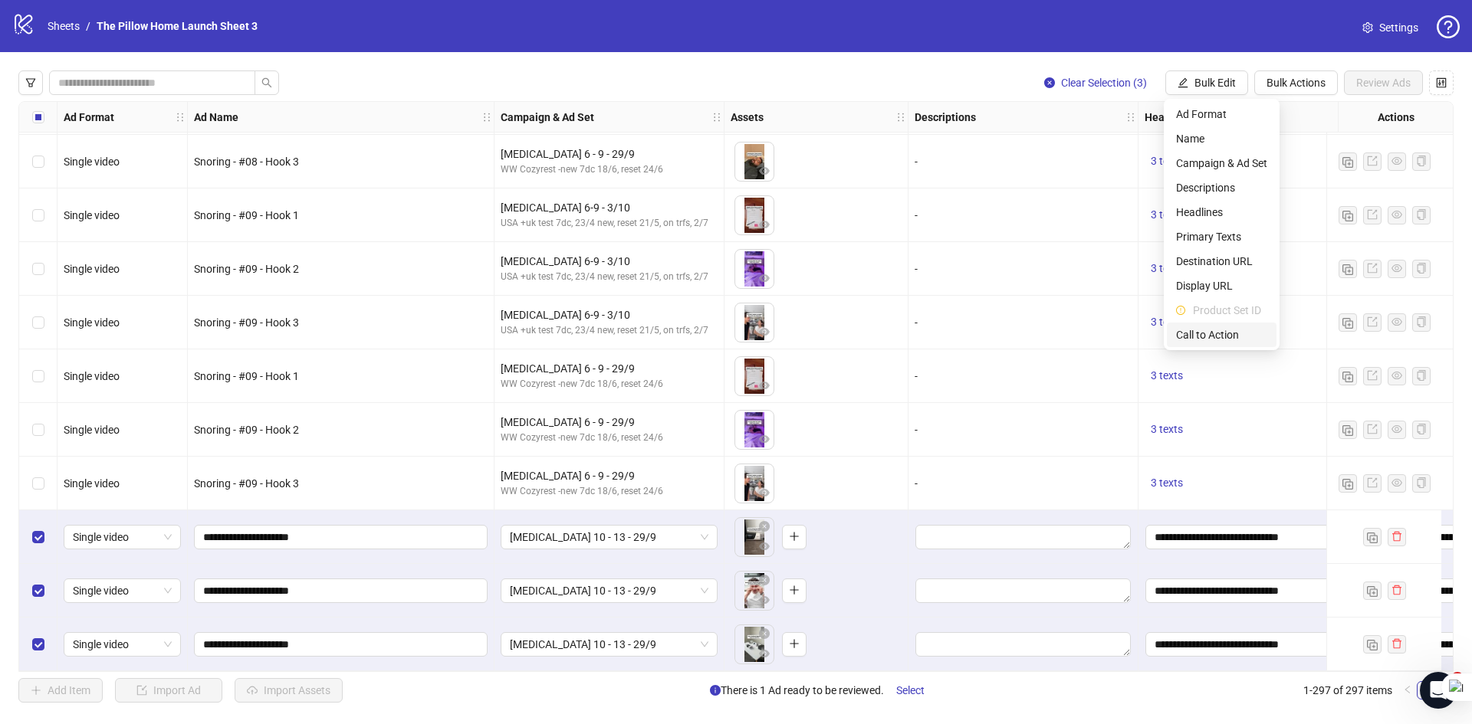
click at [1207, 333] on span "Call to Action" at bounding box center [1221, 334] width 91 height 17
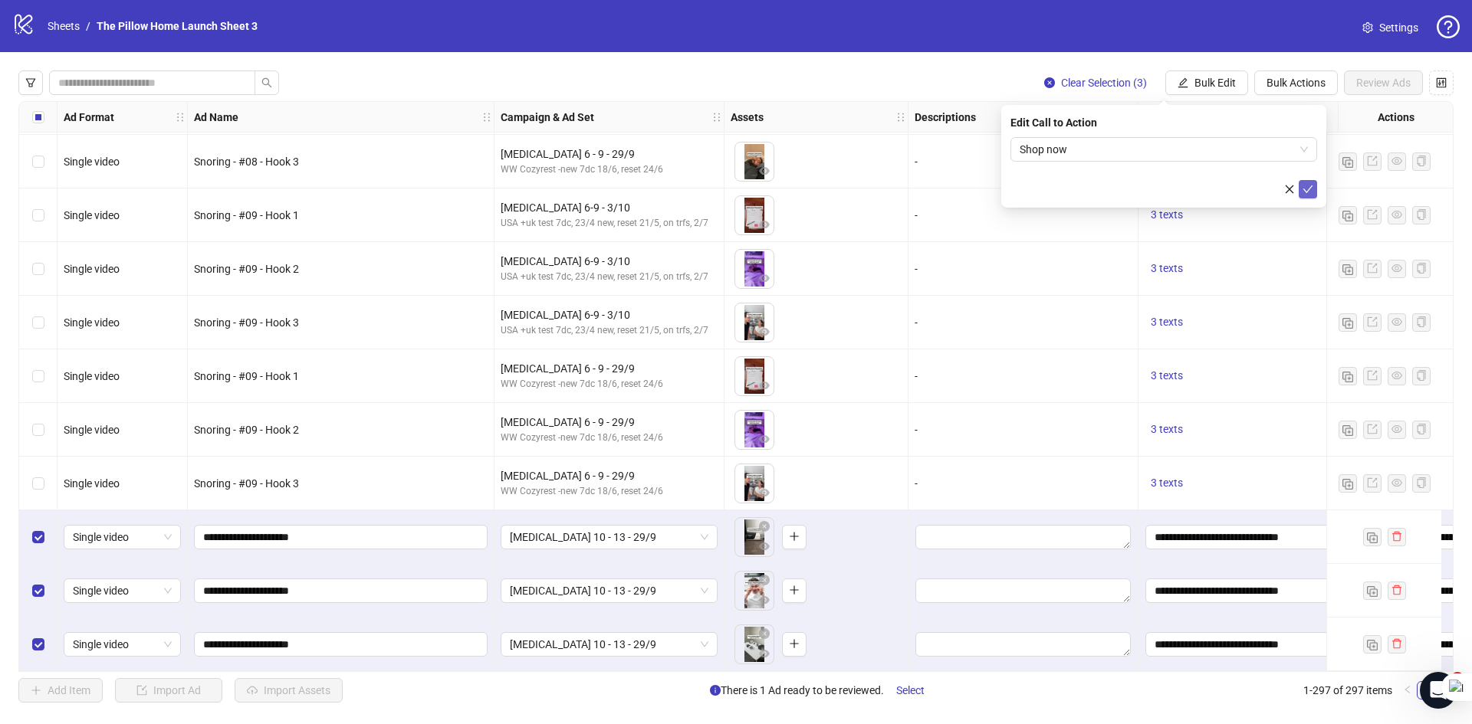
click at [1307, 184] on icon "check" at bounding box center [1307, 189] width 11 height 11
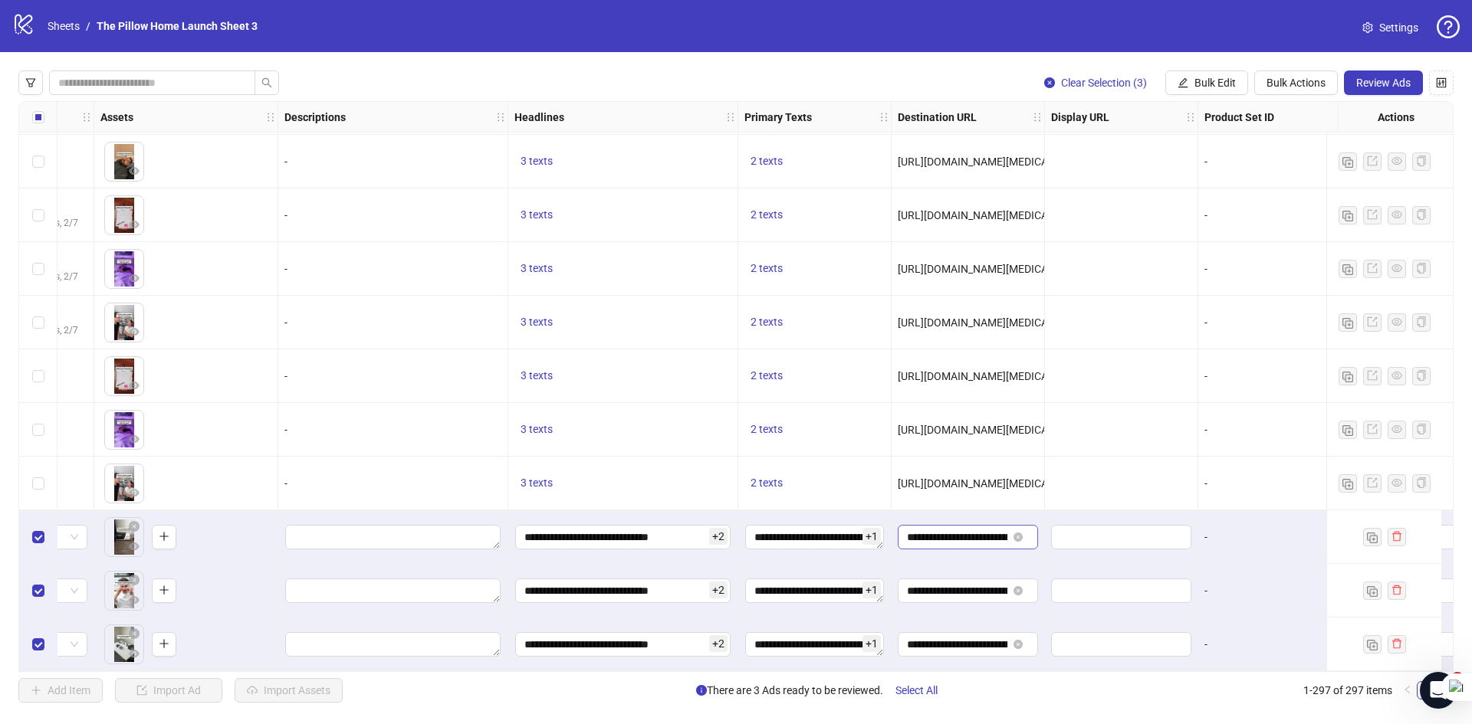
scroll to position [15401, 631]
click at [930, 533] on input "**********" at bounding box center [956, 537] width 100 height 17
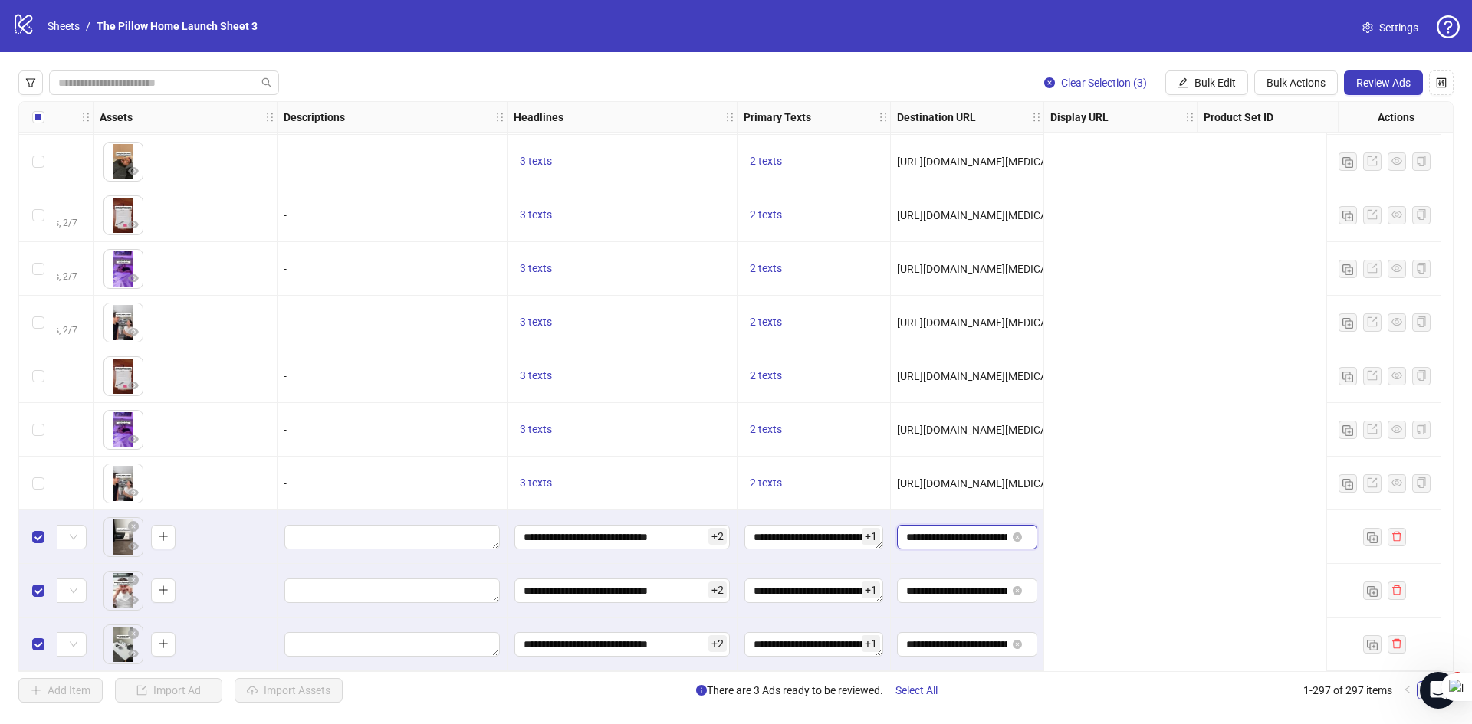
scroll to position [15401, 0]
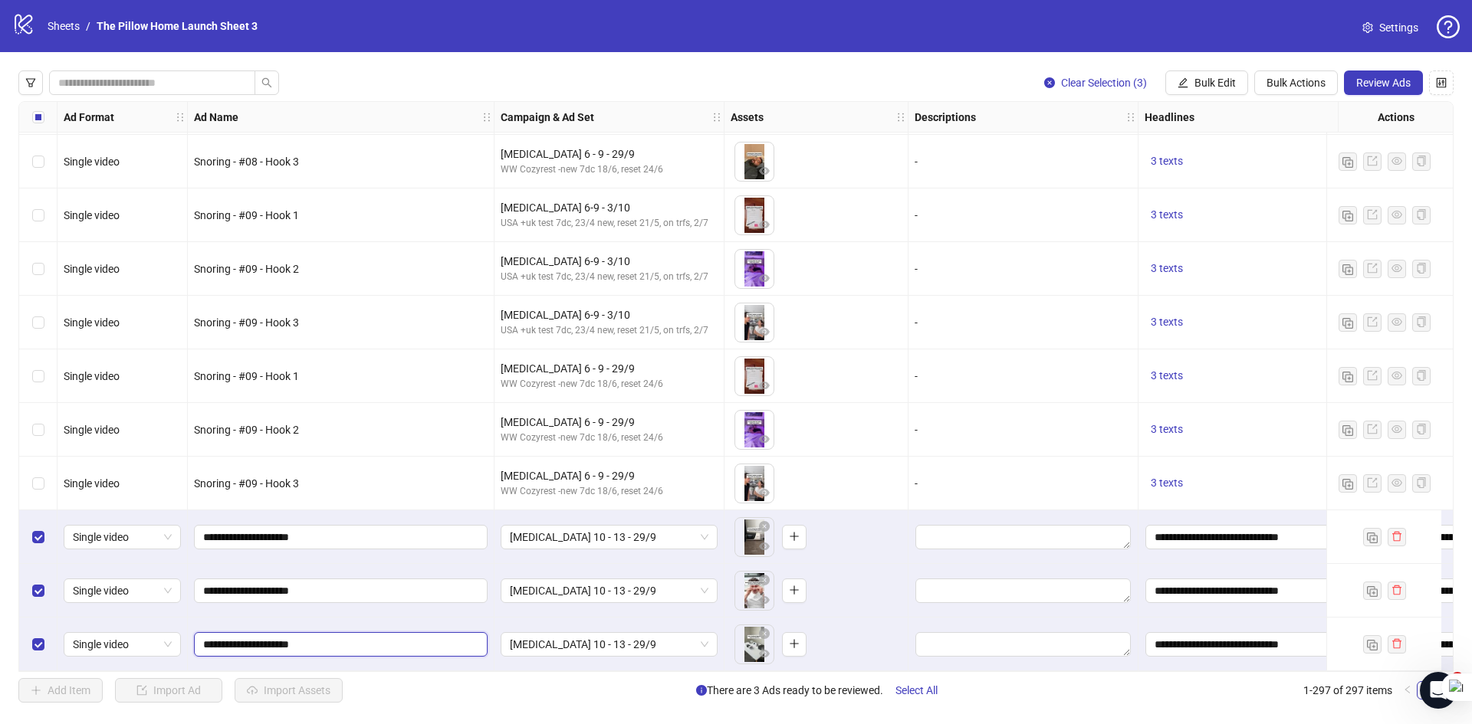
click at [359, 639] on input "**********" at bounding box center [339, 644] width 272 height 17
click at [1281, 80] on span "Bulk Actions" at bounding box center [1295, 83] width 59 height 12
click at [1287, 156] on span "Duplicate with assets" at bounding box center [1317, 163] width 105 height 17
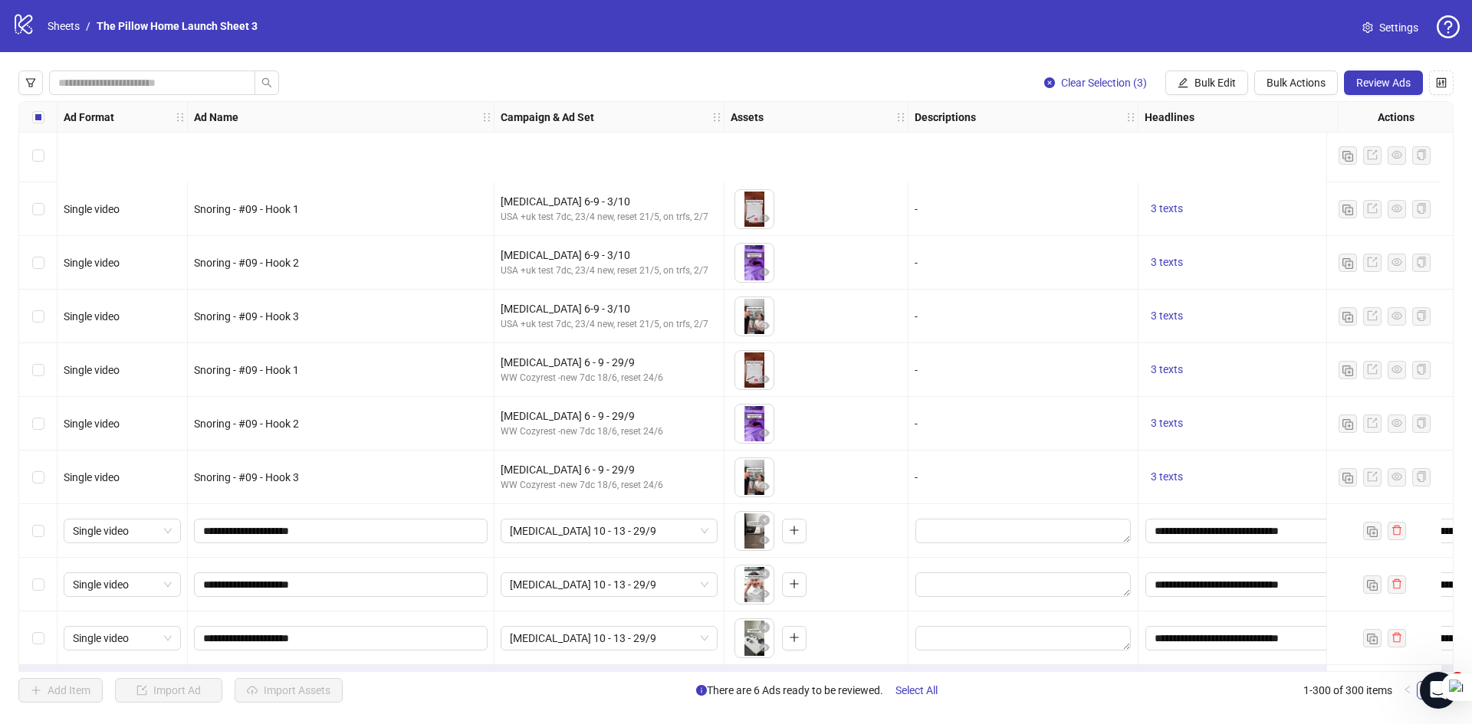
scroll to position [15562, 0]
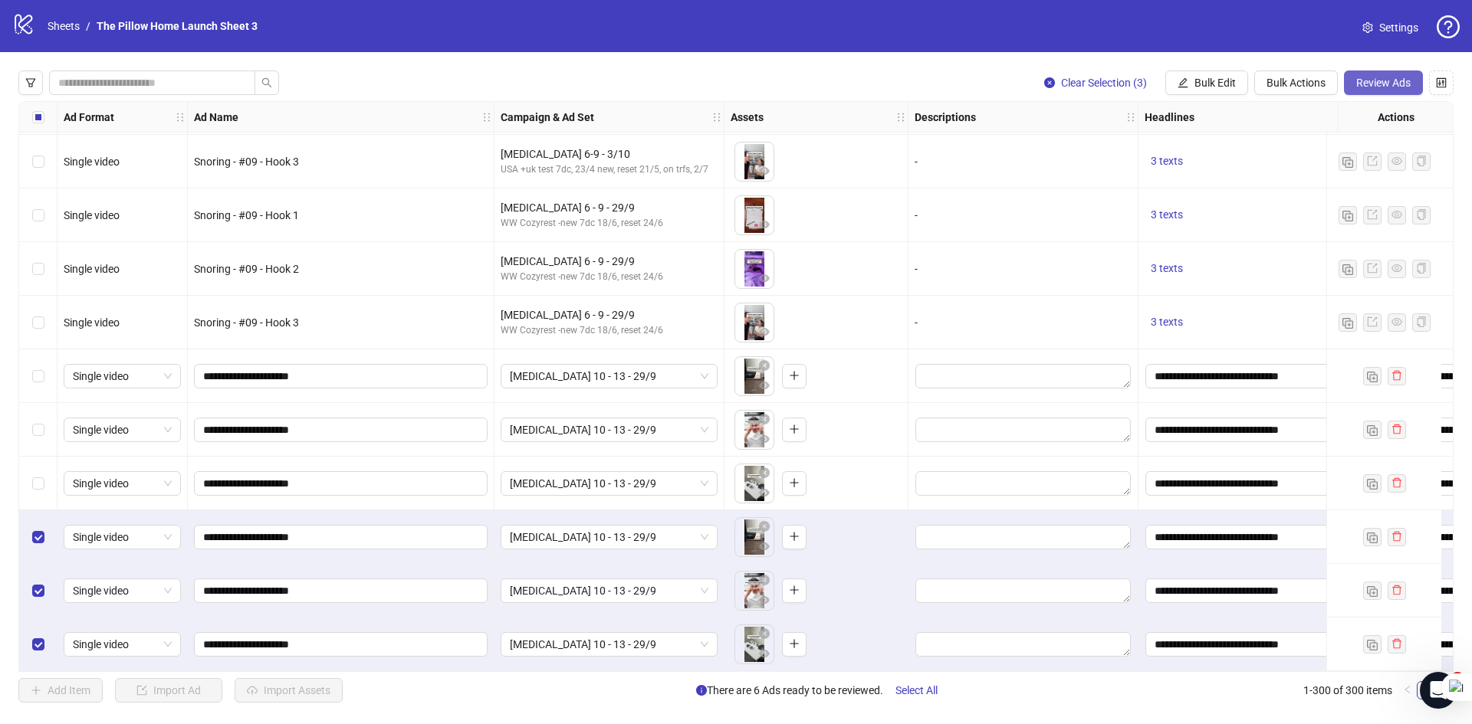
click at [1404, 87] on span "Review Ads" at bounding box center [1383, 83] width 54 height 12
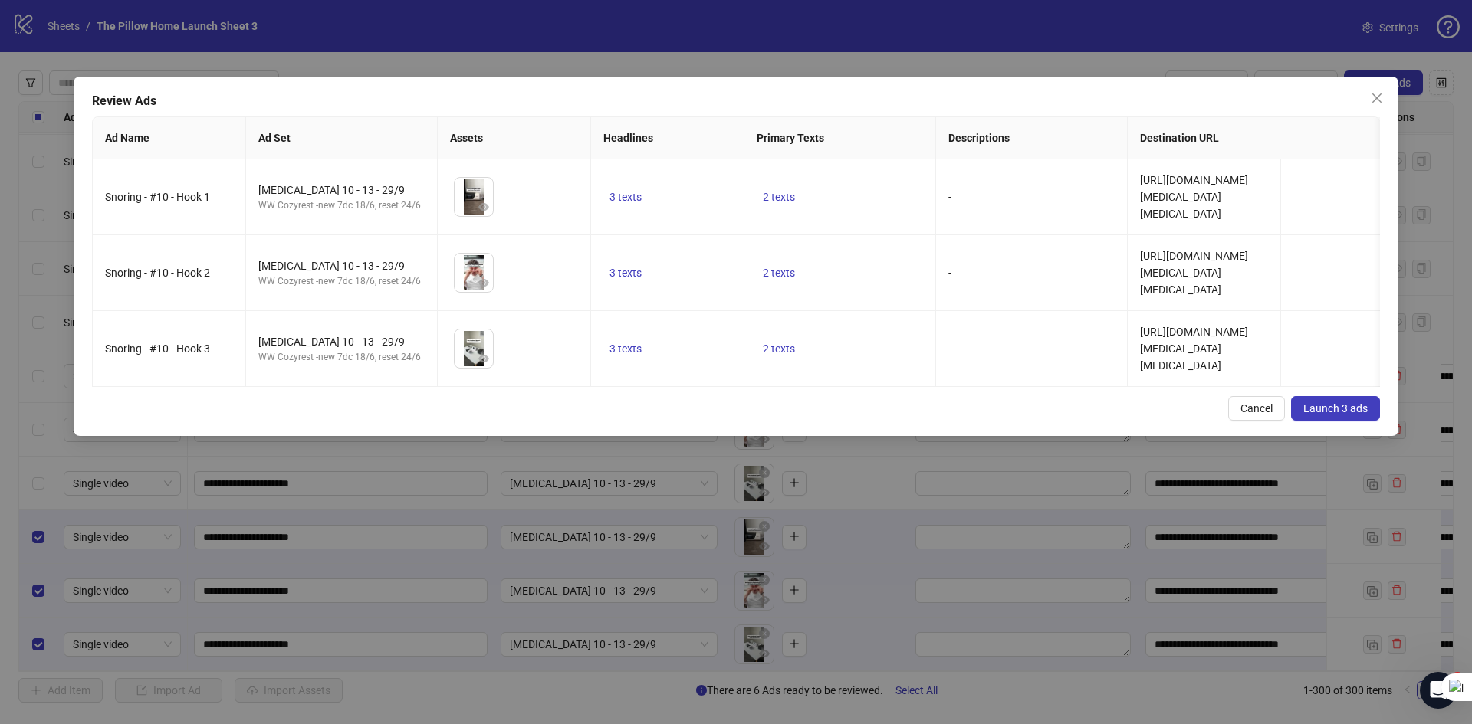
click at [1311, 415] on span "Launch 3 ads" at bounding box center [1335, 408] width 64 height 12
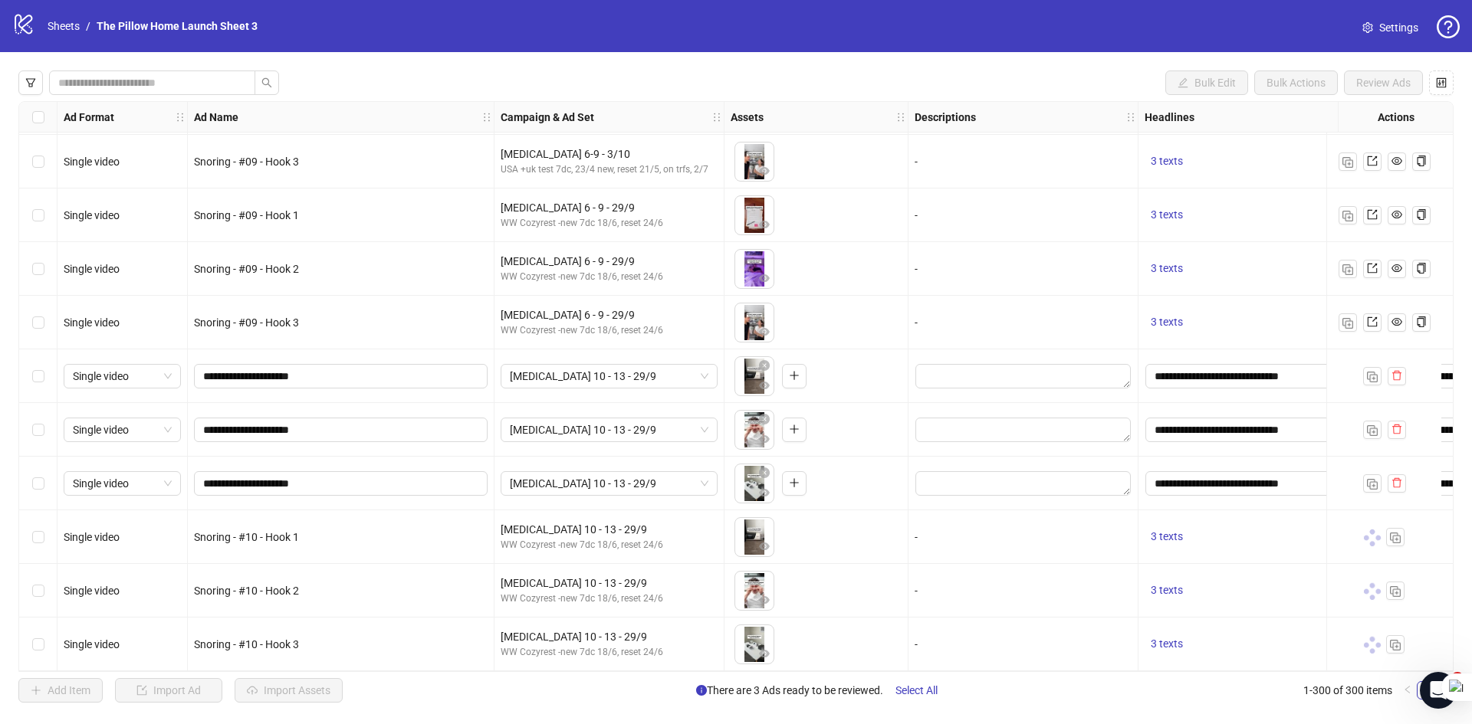
click at [0, 429] on div "Bulk Edit Bulk Actions Review Ads Ad Format Ad Name Campaign & Ad Set Assets De…" at bounding box center [736, 386] width 1472 height 669
click at [44, 477] on div "Select row 297" at bounding box center [38, 484] width 38 height 54
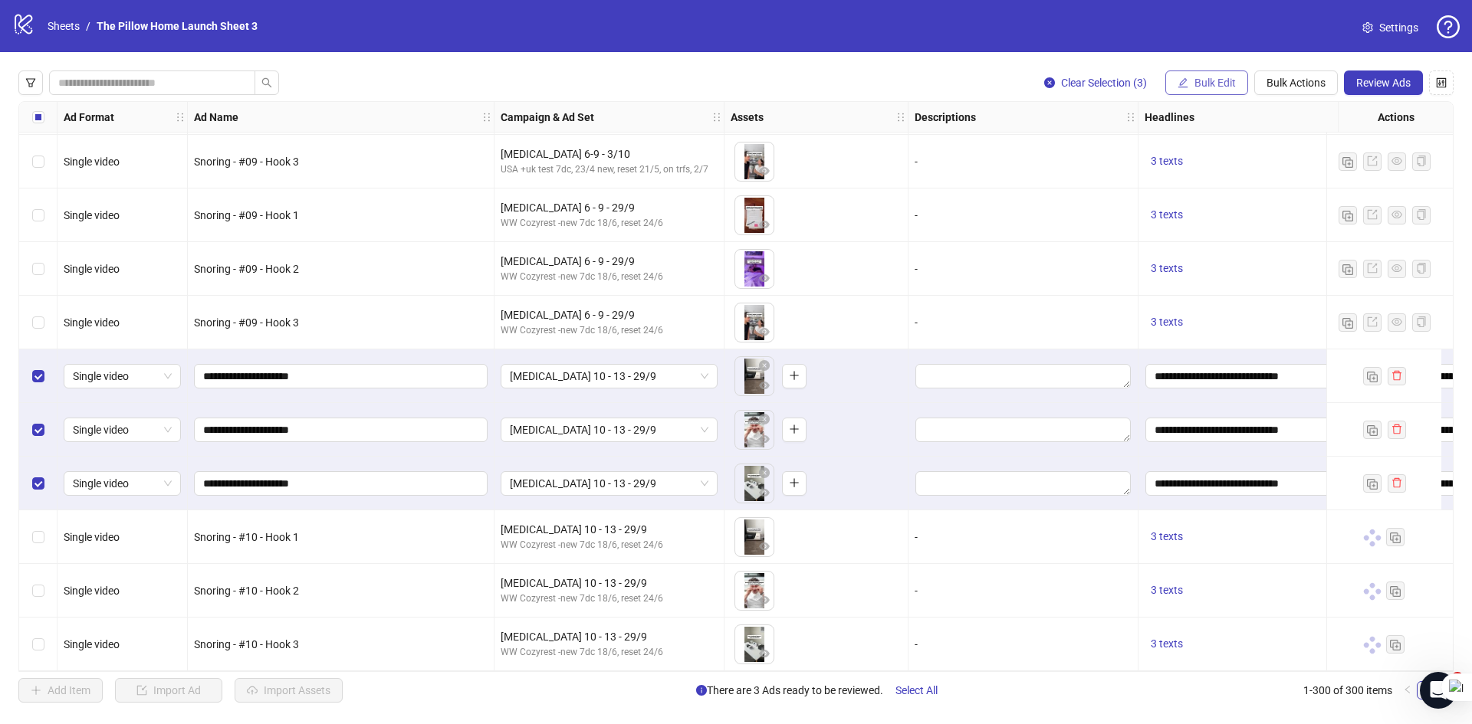
click at [1235, 86] on button "Bulk Edit" at bounding box center [1206, 83] width 83 height 25
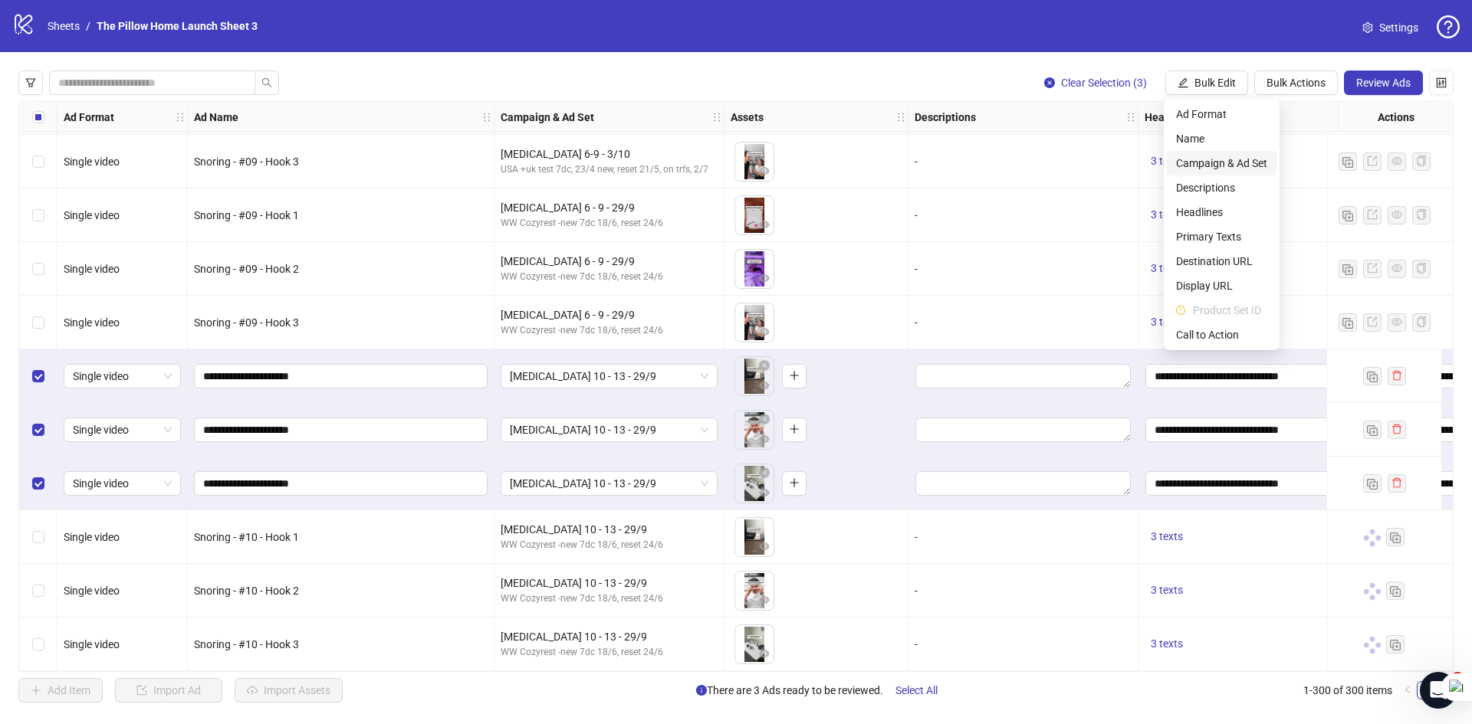
click at [1191, 159] on span "Campaign & Ad Set" at bounding box center [1221, 163] width 91 height 17
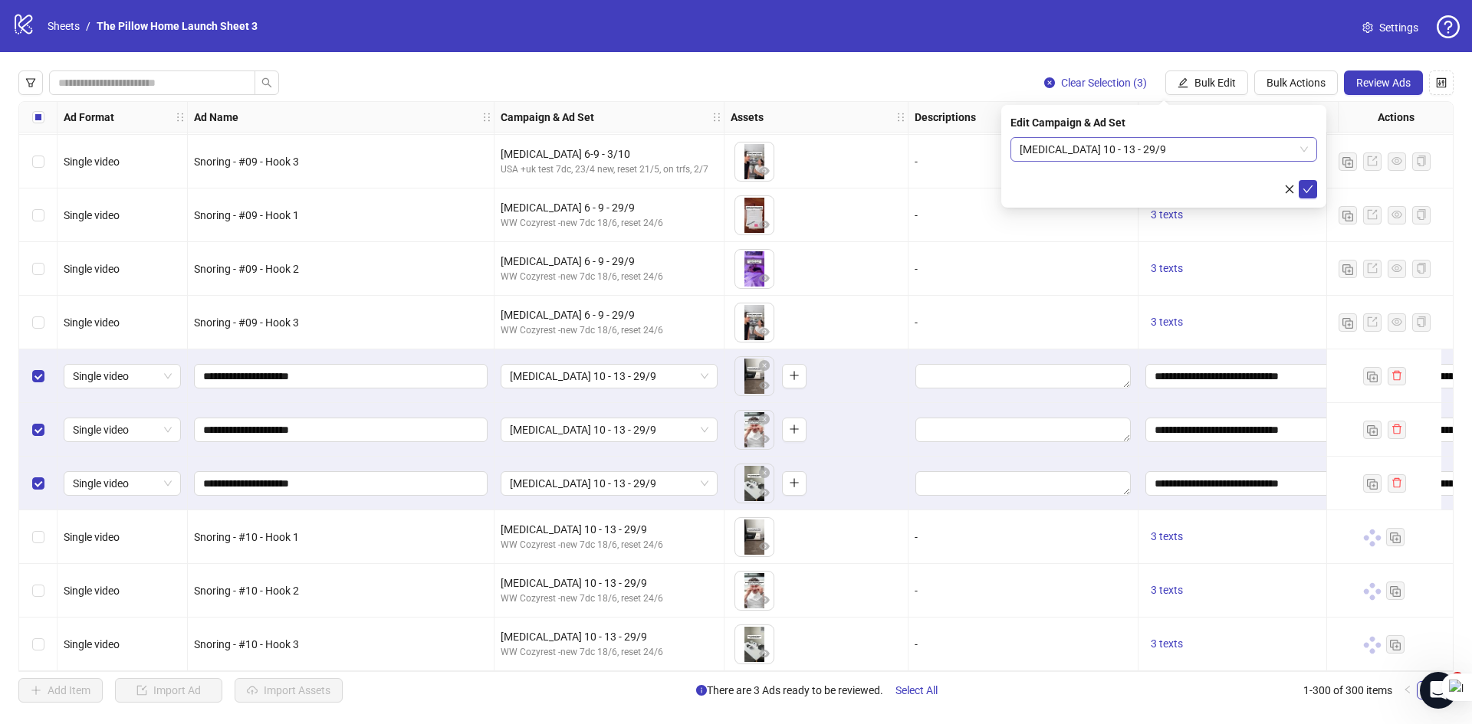
click at [1083, 147] on span "[MEDICAL_DATA] 10 - 13 - 29/9" at bounding box center [1163, 149] width 288 height 23
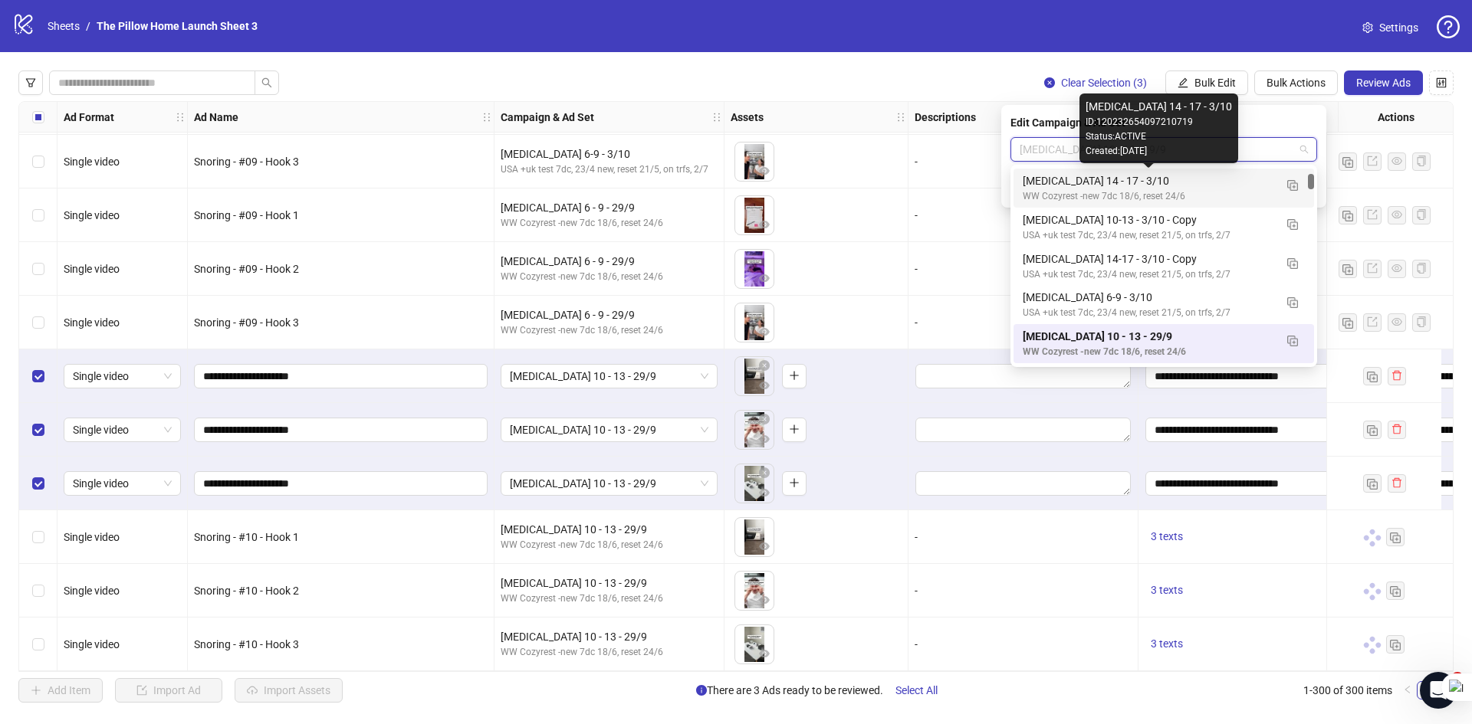
click at [1075, 178] on div "[MEDICAL_DATA] 14 - 17 - 3/10" at bounding box center [1147, 180] width 251 height 17
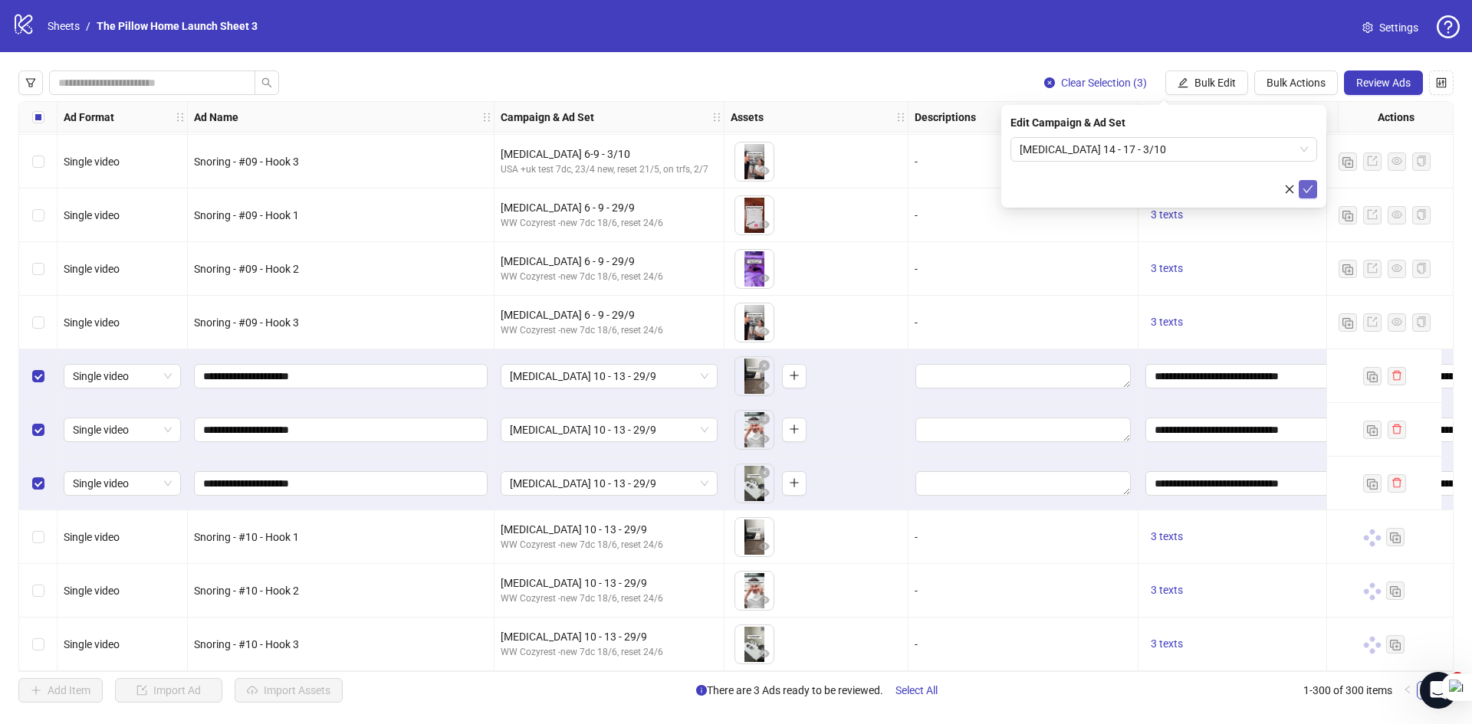
click at [1309, 184] on icon "check" at bounding box center [1307, 189] width 11 height 11
click at [1194, 89] on span "Bulk Edit" at bounding box center [1214, 83] width 41 height 12
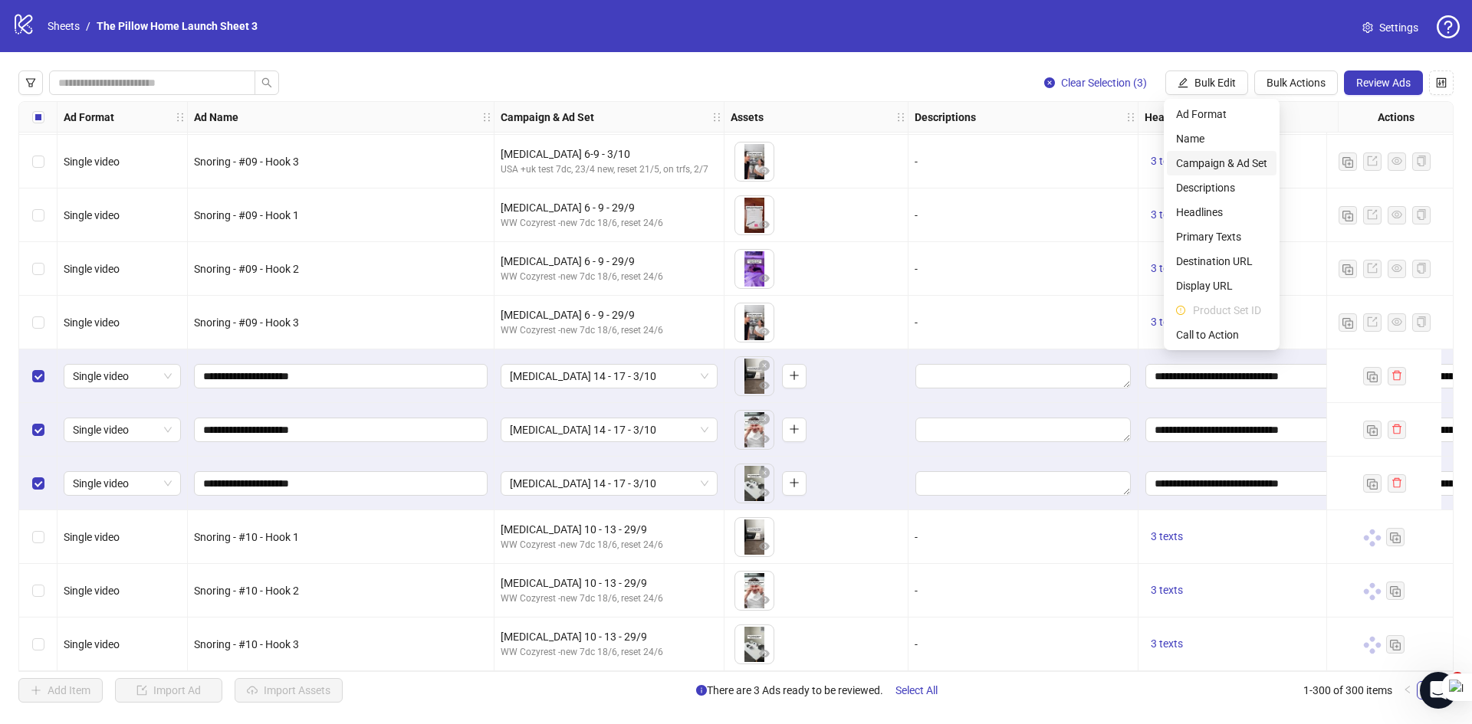
click at [1199, 156] on span "Campaign & Ad Set" at bounding box center [1221, 163] width 91 height 17
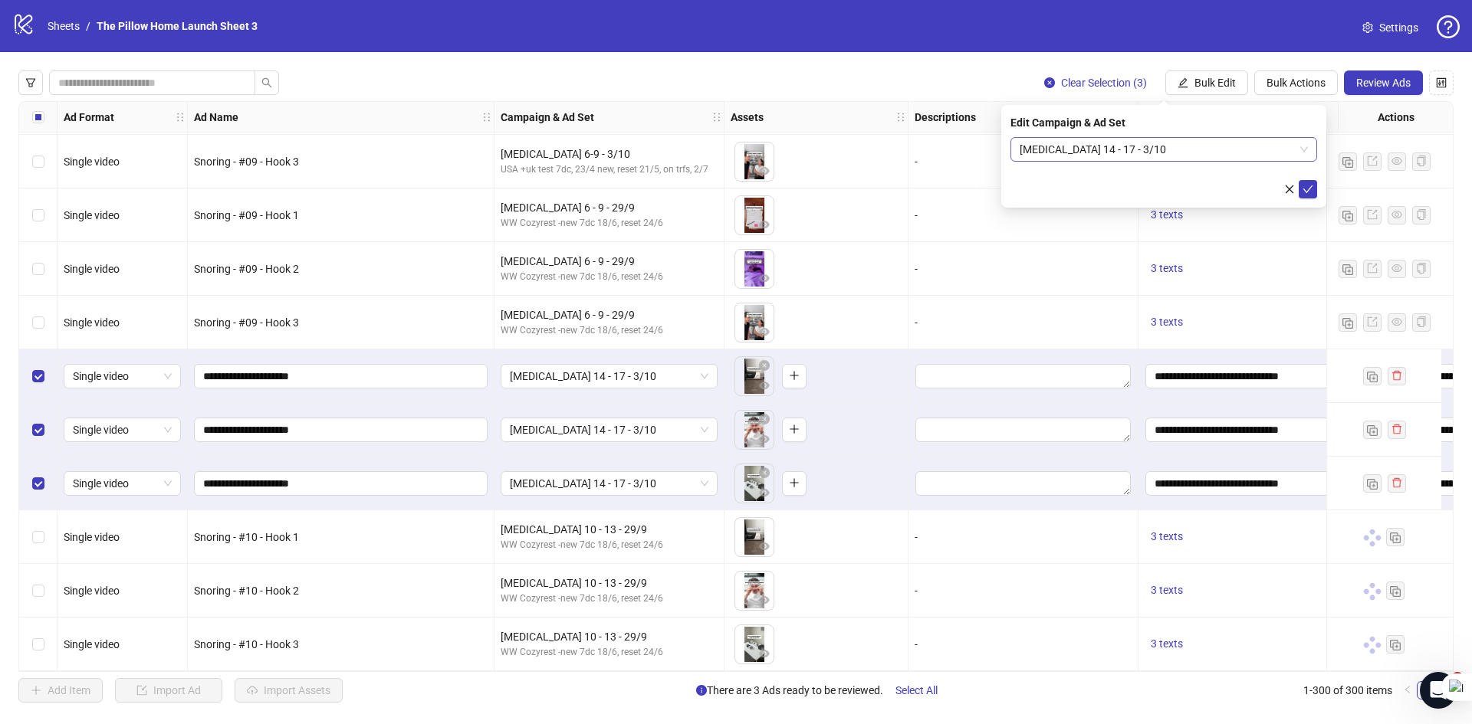
click at [1122, 139] on span "[MEDICAL_DATA] 14 - 17 - 3/10" at bounding box center [1163, 149] width 288 height 23
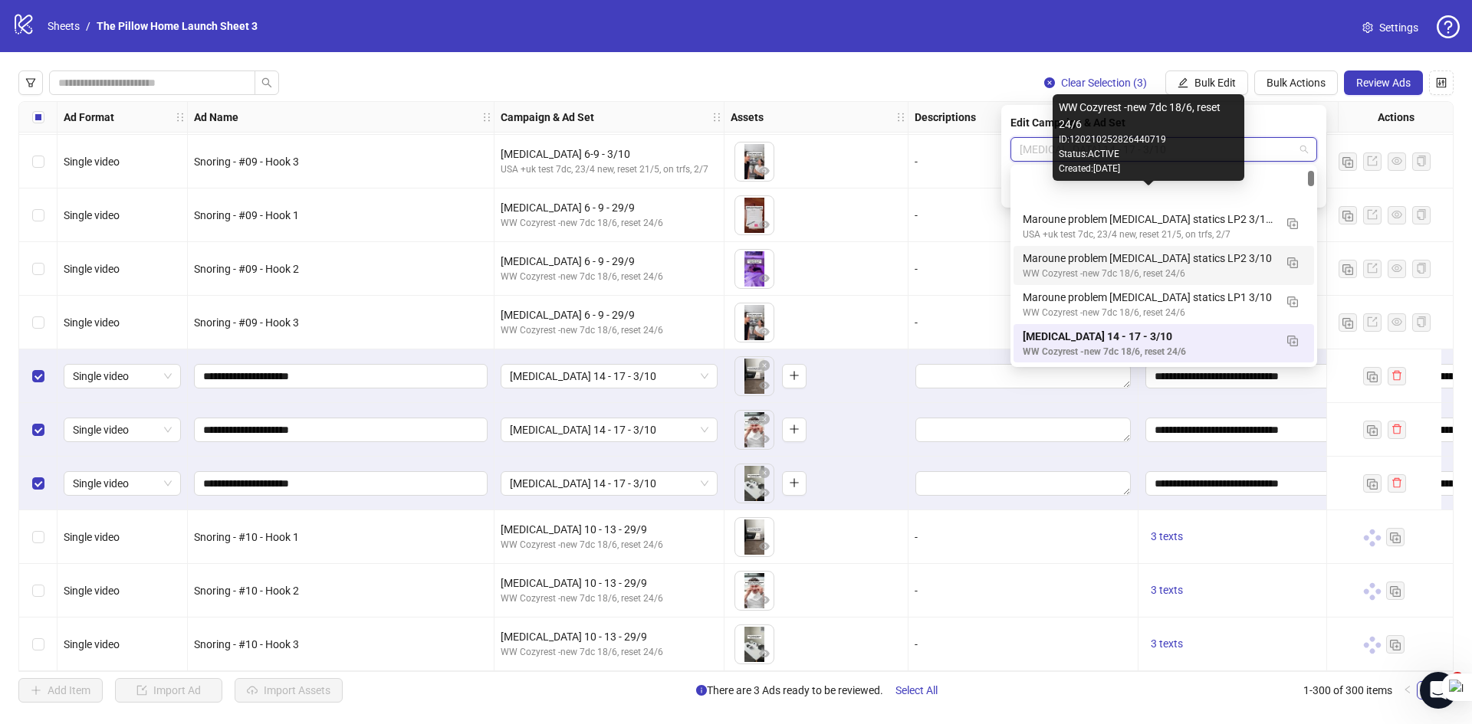
scroll to position [77, 0]
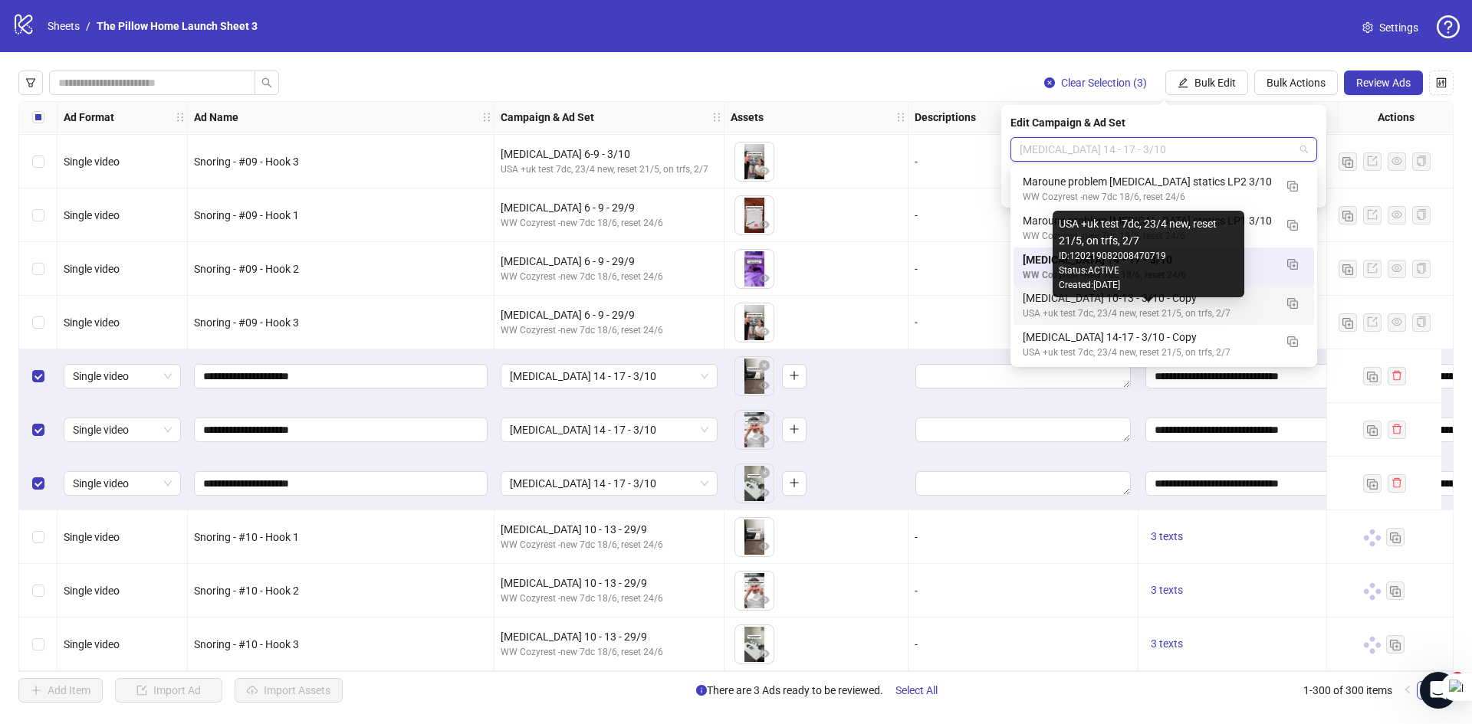
click at [1189, 307] on div "USA +uk test 7dc, 23/4 new, reset 21/5, on trfs, 2/7" at bounding box center [1147, 314] width 251 height 15
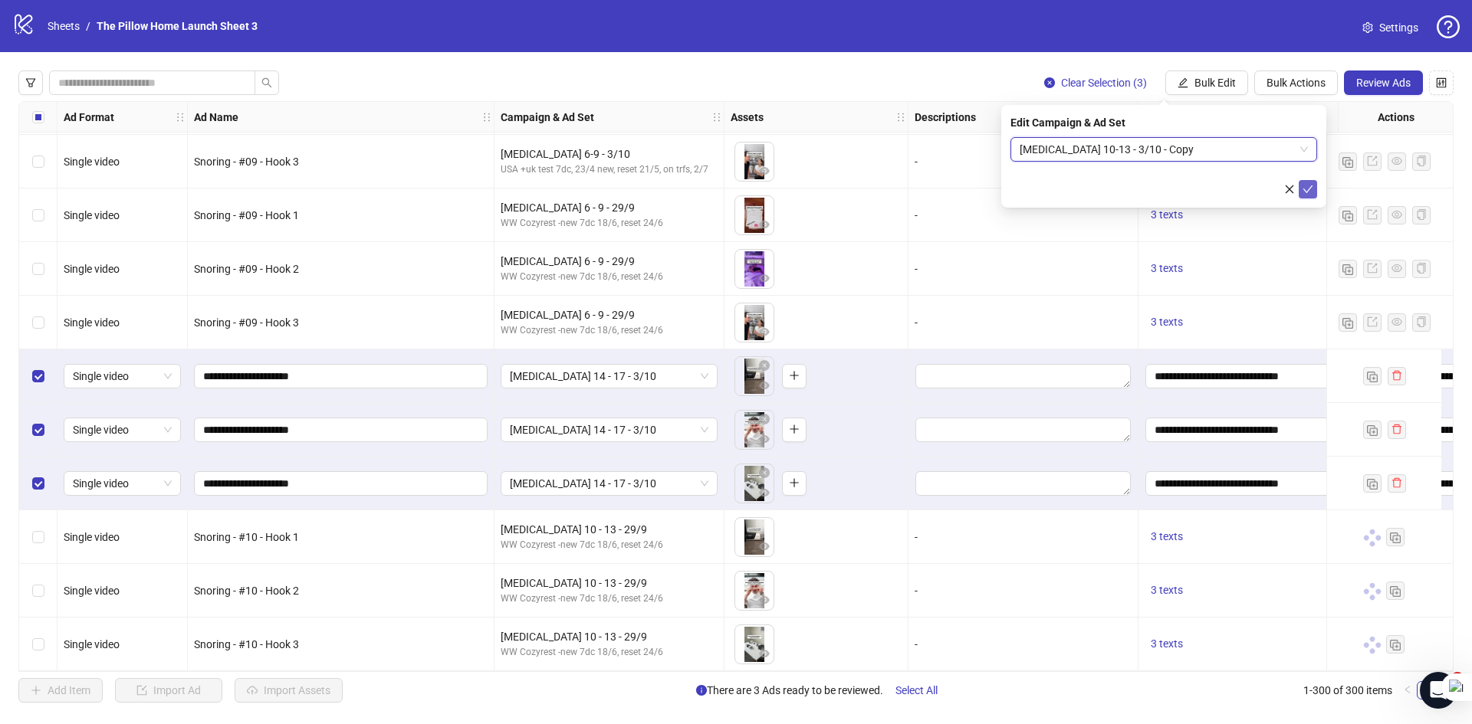
click at [1310, 185] on icon "check" at bounding box center [1307, 189] width 11 height 11
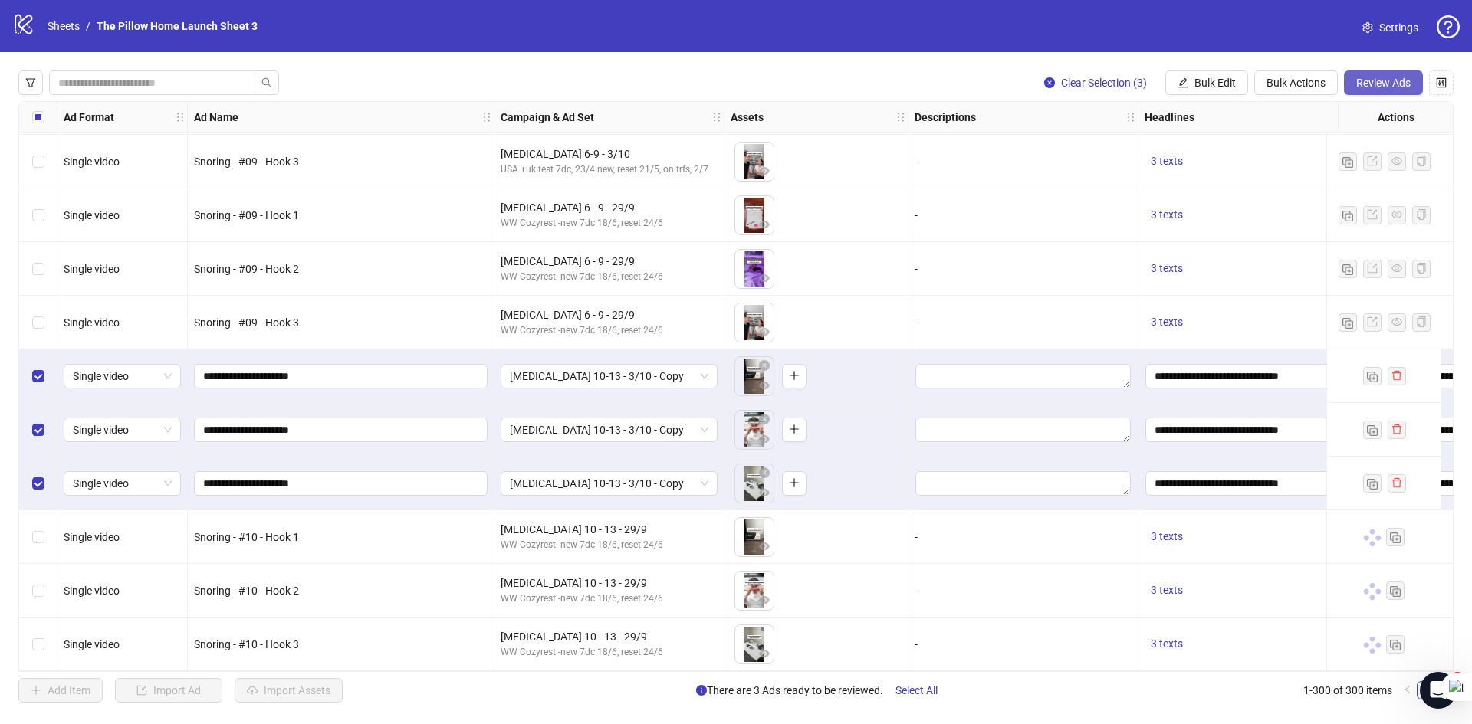
click at [1371, 86] on span "Review Ads" at bounding box center [1383, 83] width 54 height 12
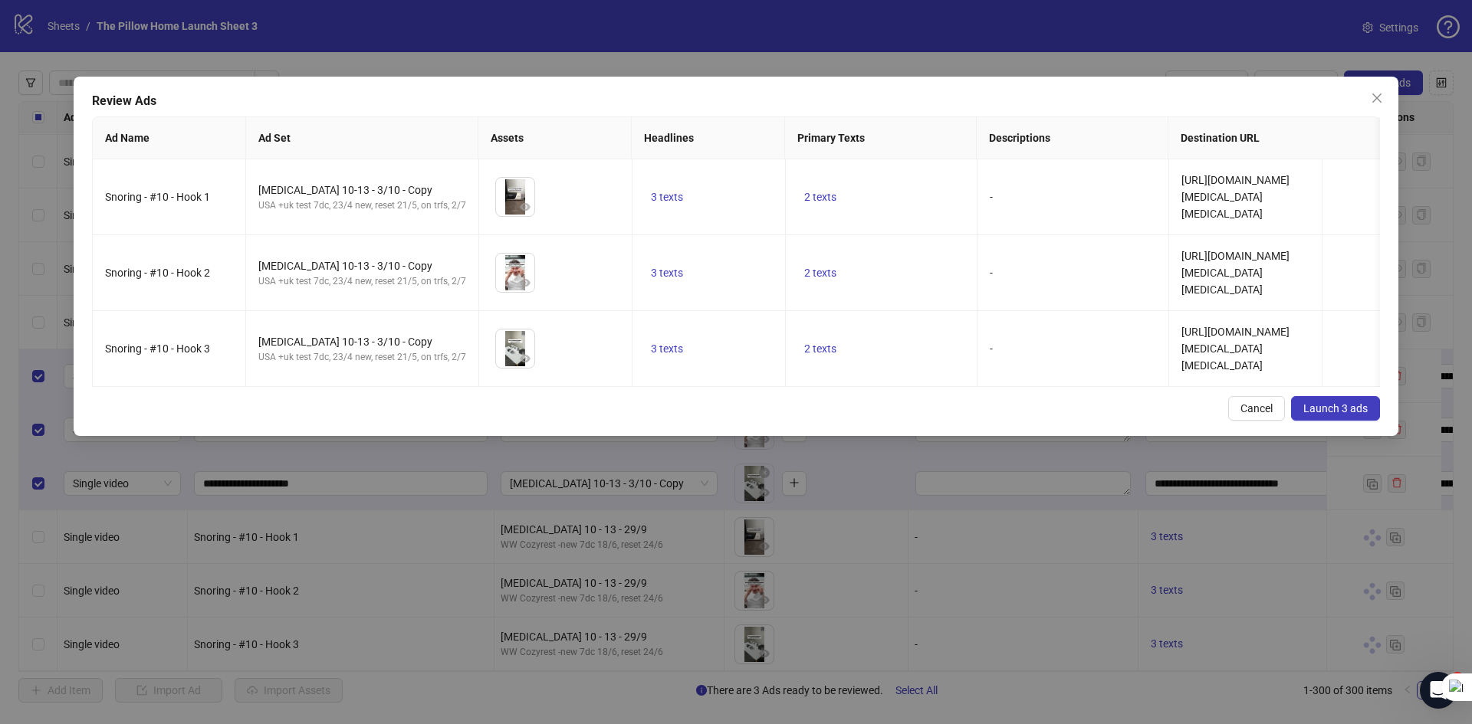
click at [1320, 412] on button "Launch 3 ads" at bounding box center [1335, 408] width 89 height 25
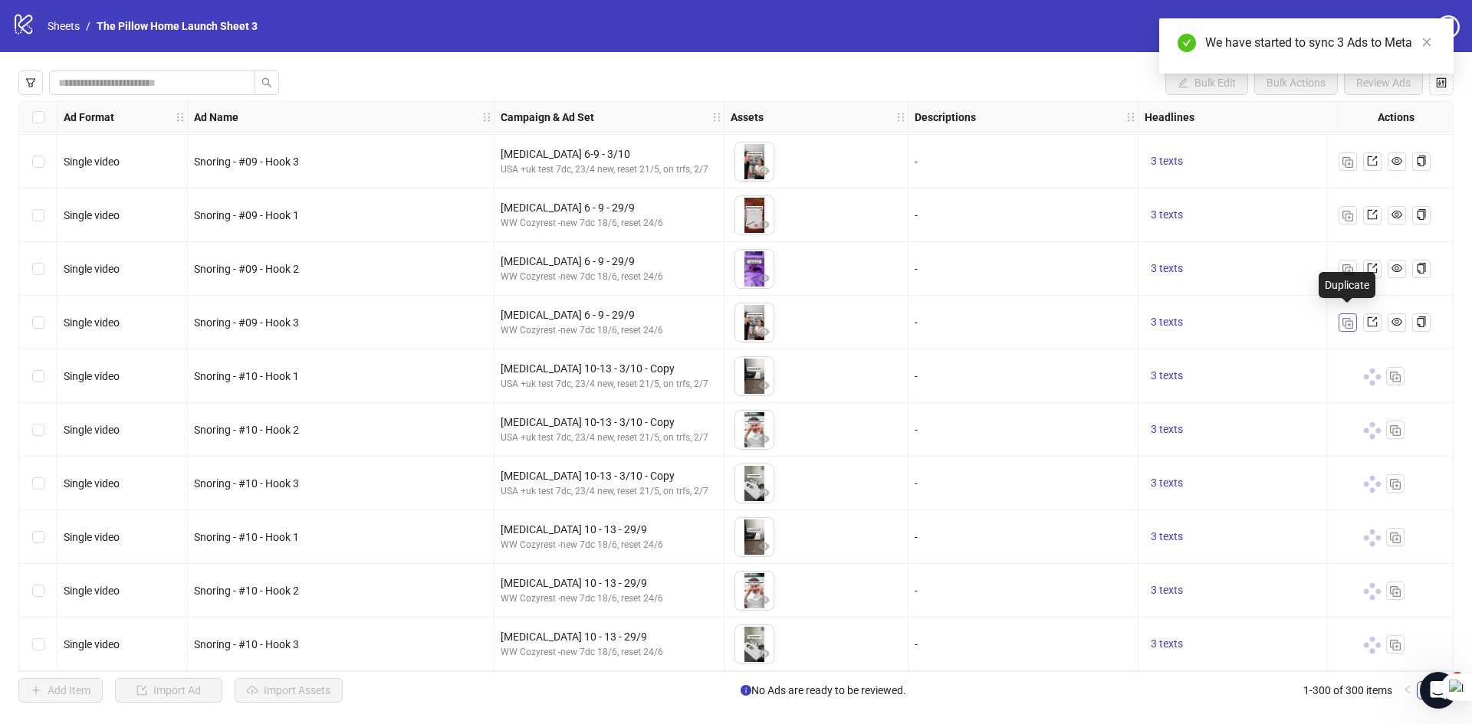
click at [1347, 319] on img "button" at bounding box center [1347, 323] width 11 height 11
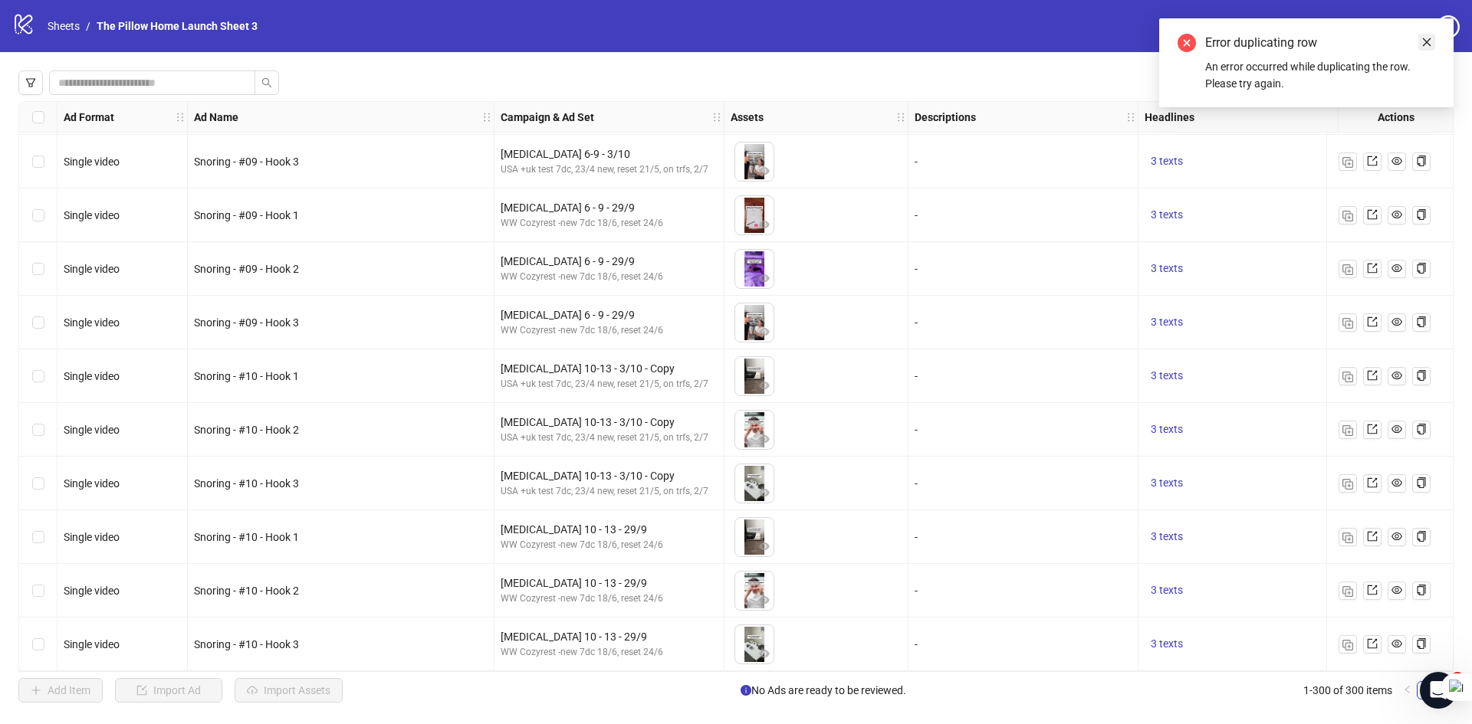
click at [1434, 36] on link "Close" at bounding box center [1426, 42] width 17 height 17
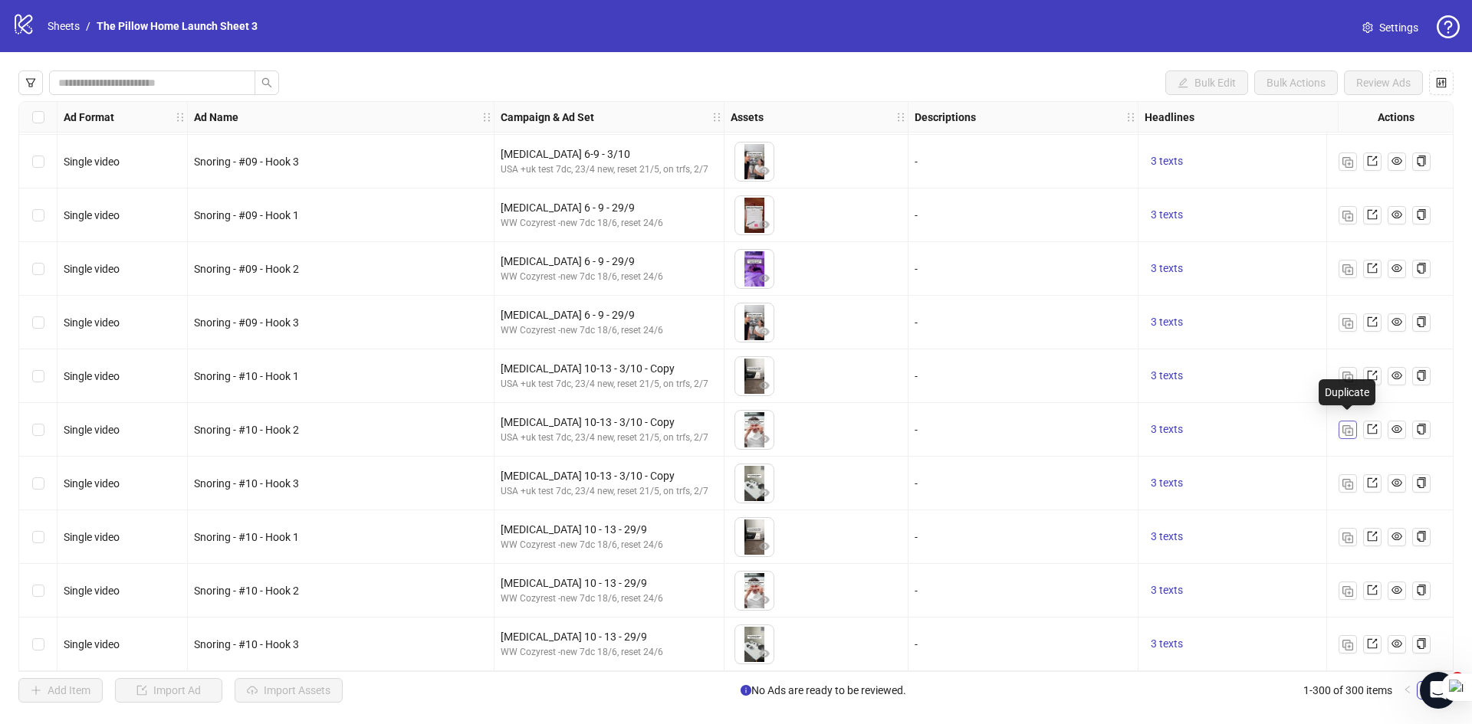
click at [1347, 426] on img "button" at bounding box center [1347, 430] width 11 height 11
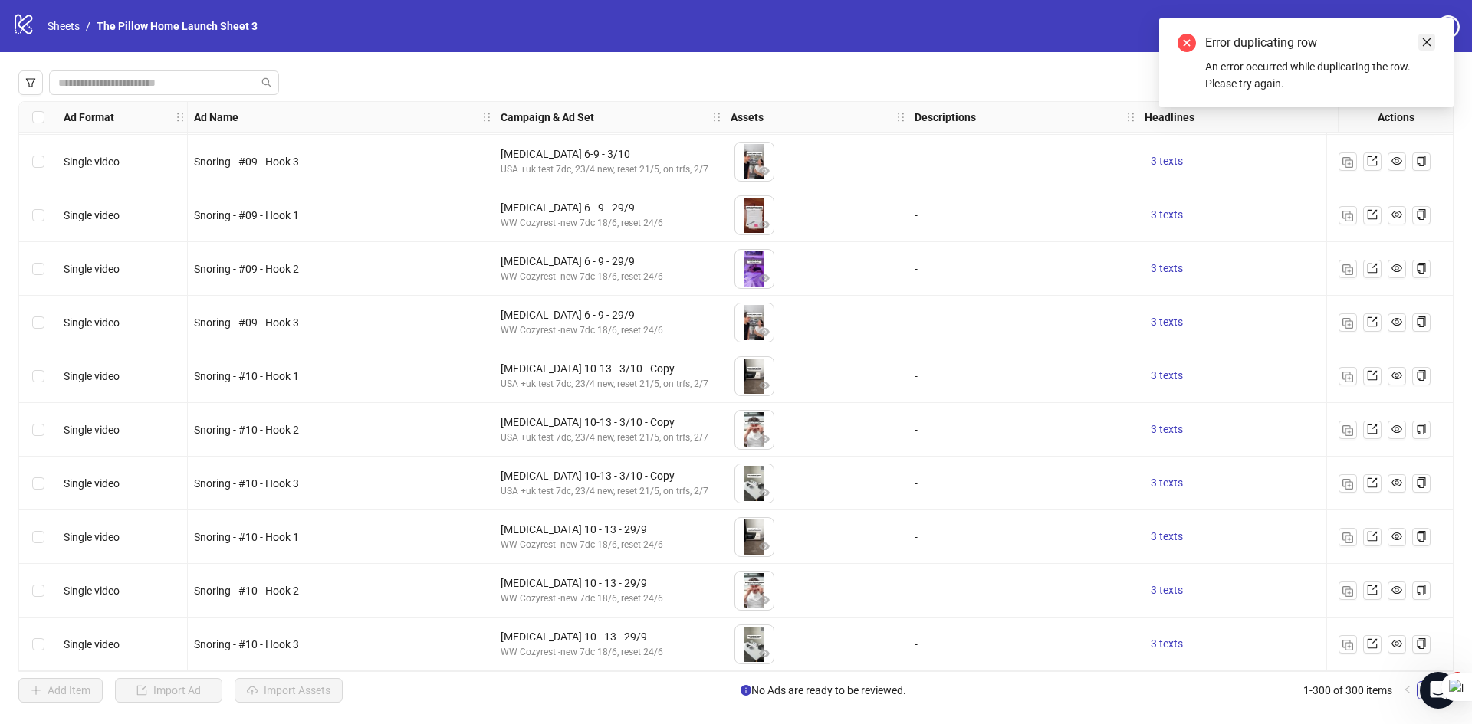
click at [1430, 42] on icon "close" at bounding box center [1426, 42] width 11 height 11
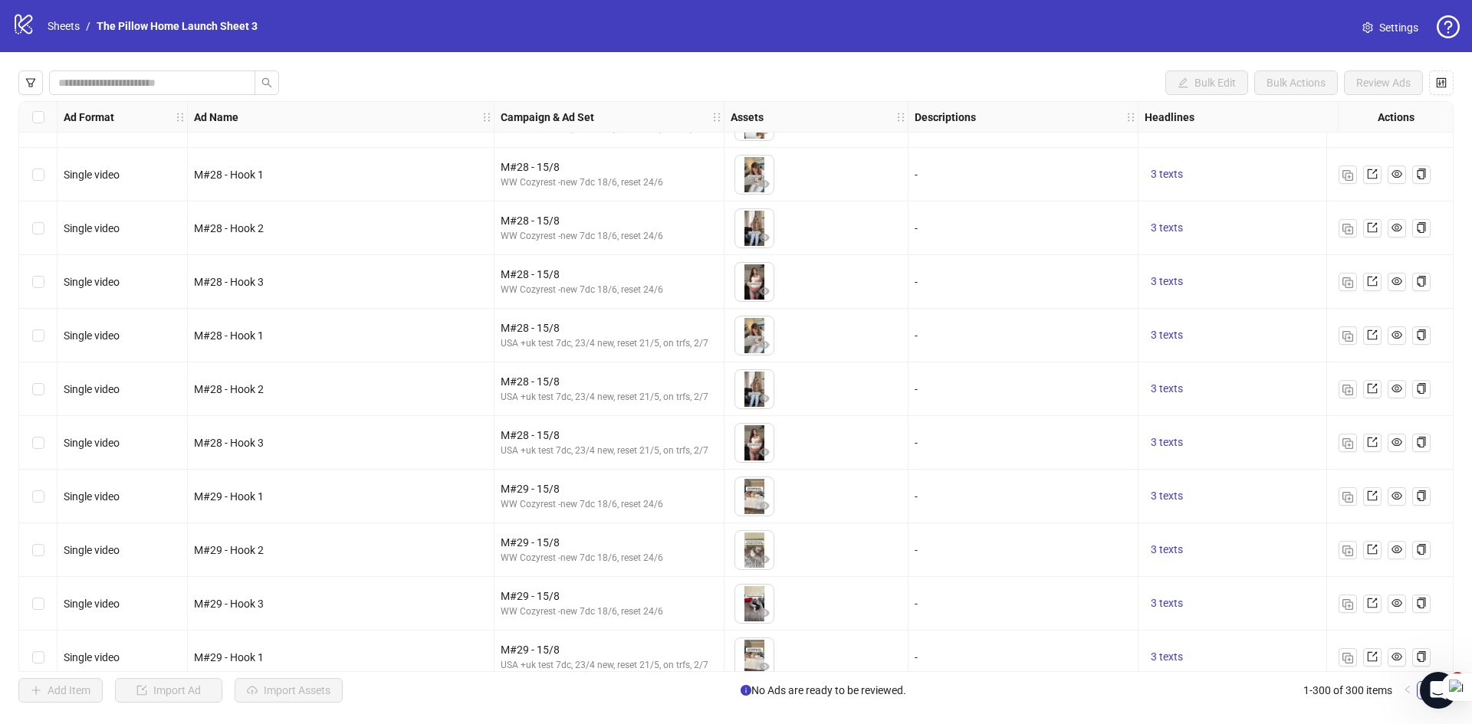
click at [1326, 694] on li "1-300 of 300 items" at bounding box center [1347, 690] width 89 height 18
click at [1340, 694] on li "1-300 of 300 items" at bounding box center [1347, 690] width 89 height 18
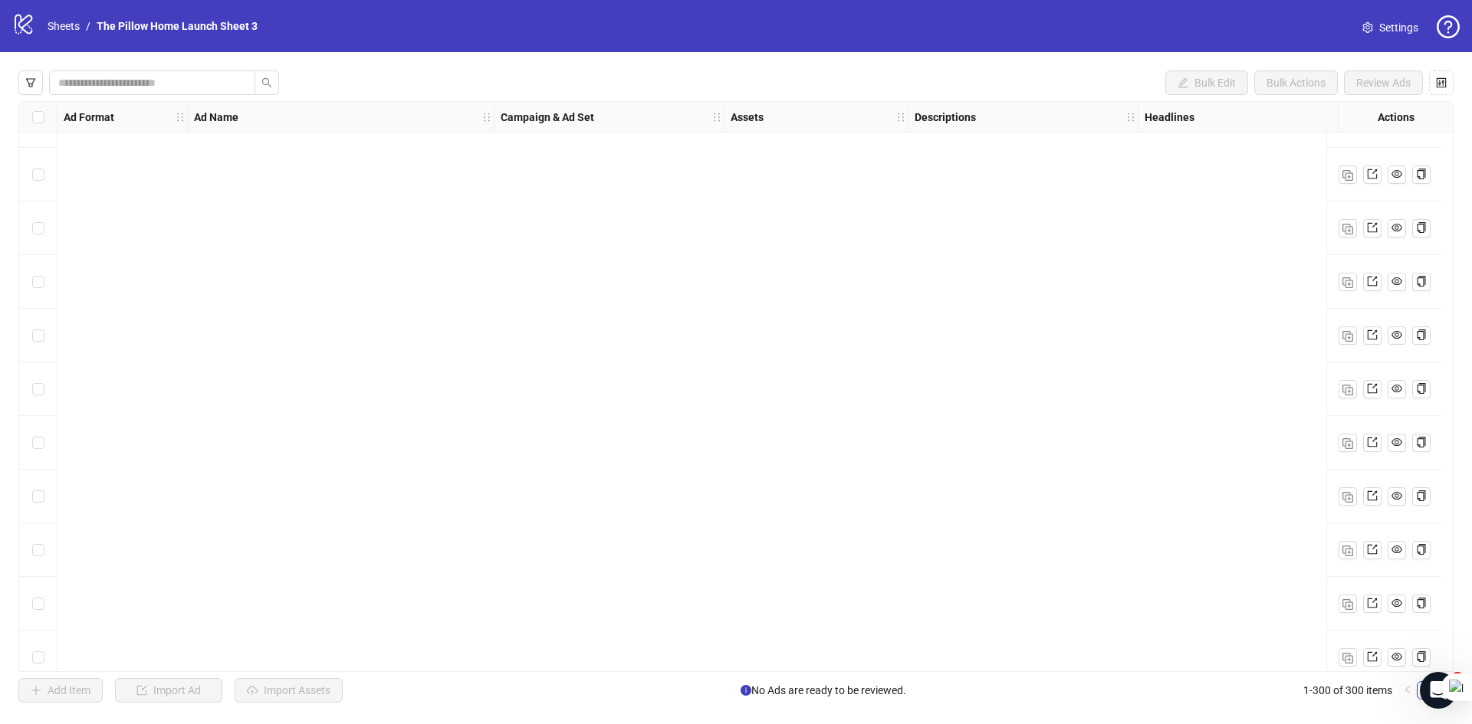
scroll to position [15562, 0]
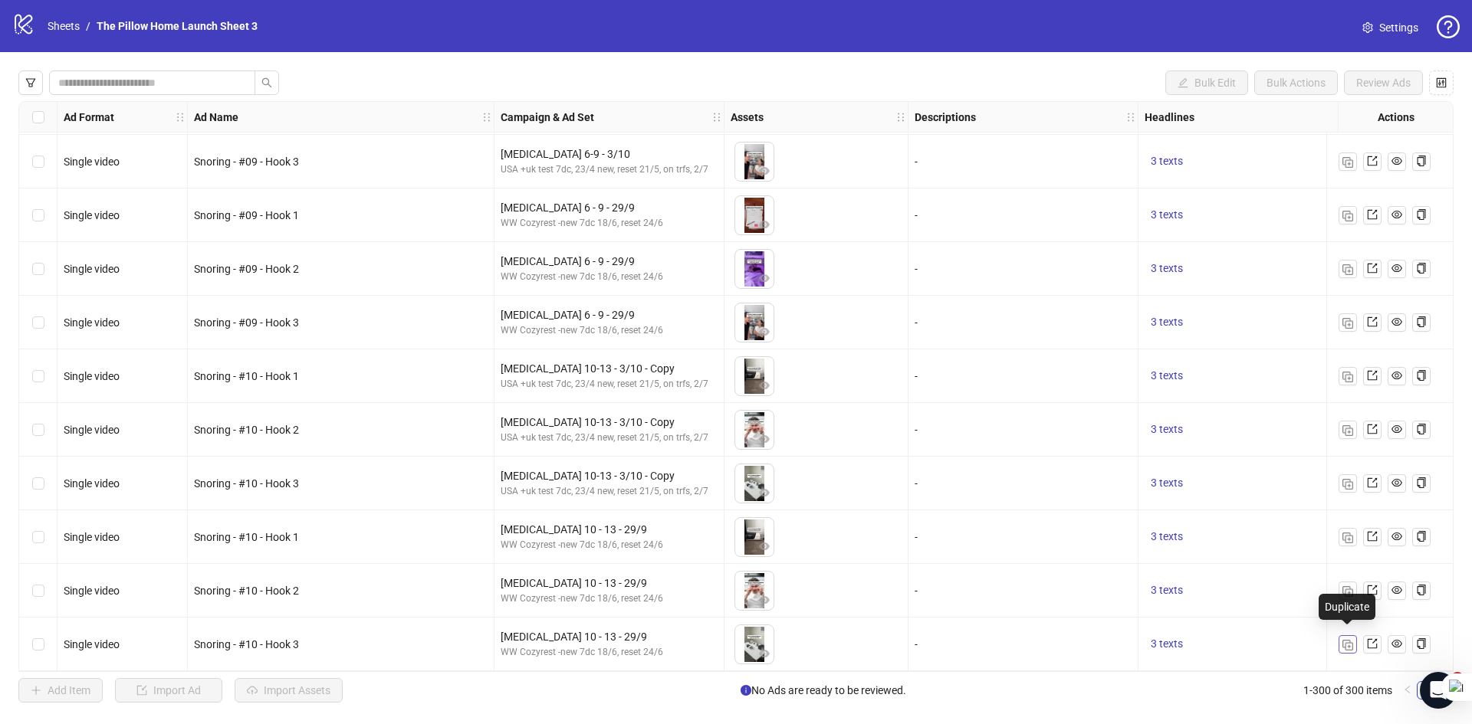
click at [1347, 643] on img "button" at bounding box center [1347, 645] width 11 height 11
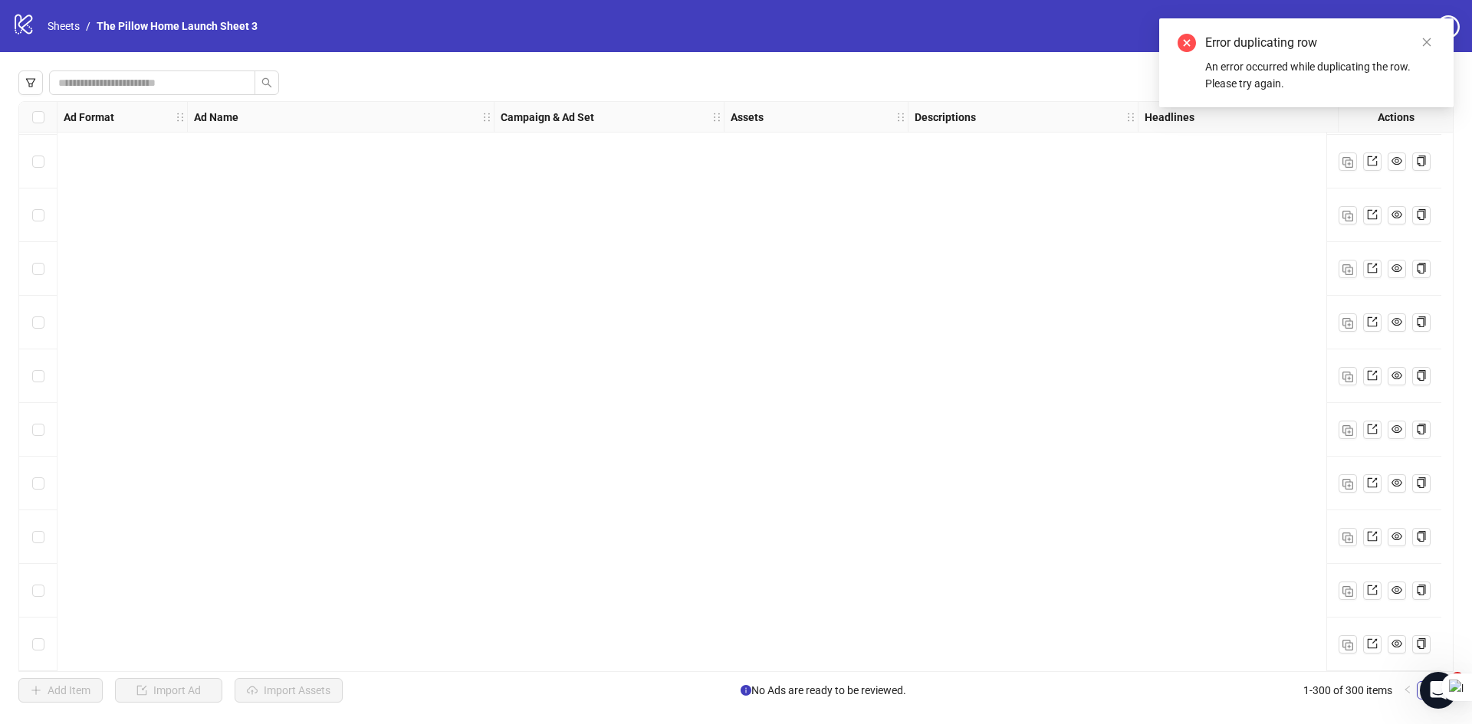
scroll to position [14796, 0]
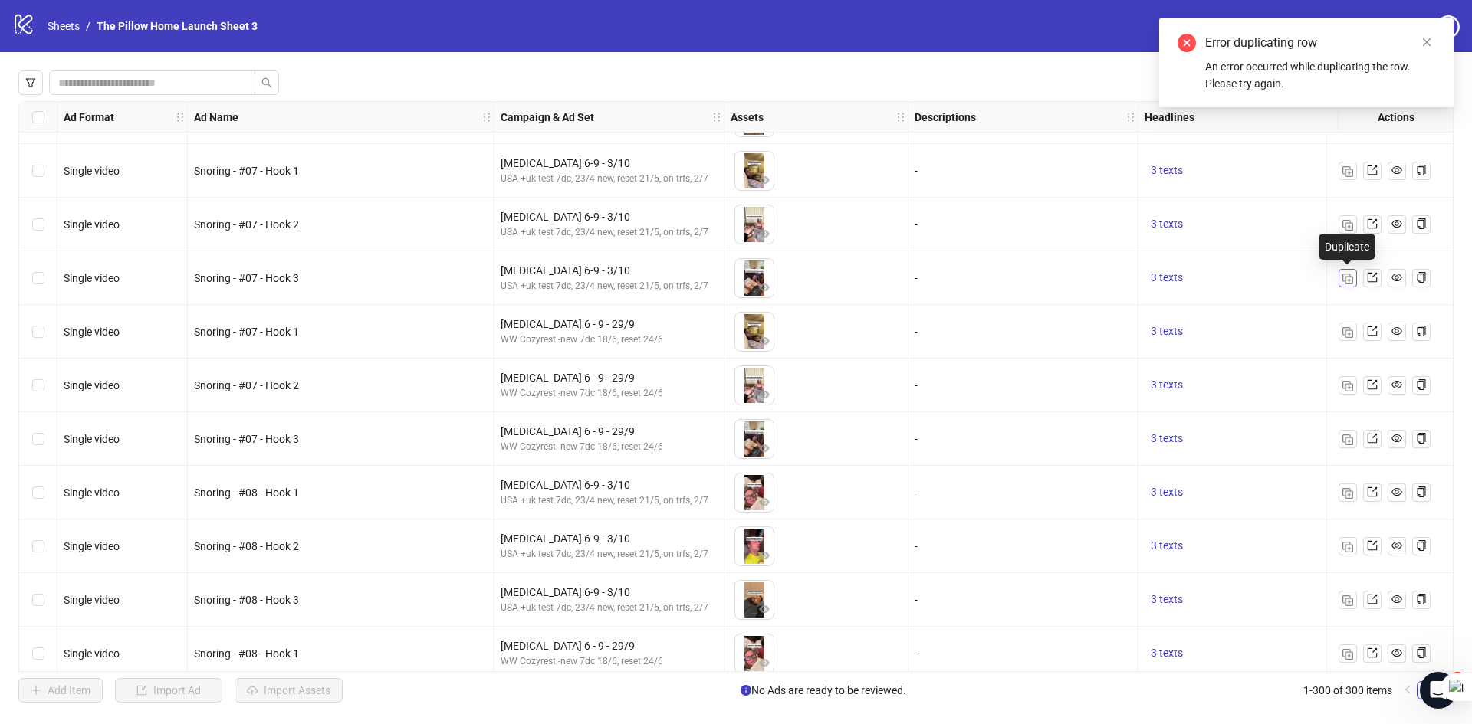
click at [1354, 281] on button "button" at bounding box center [1347, 278] width 18 height 18
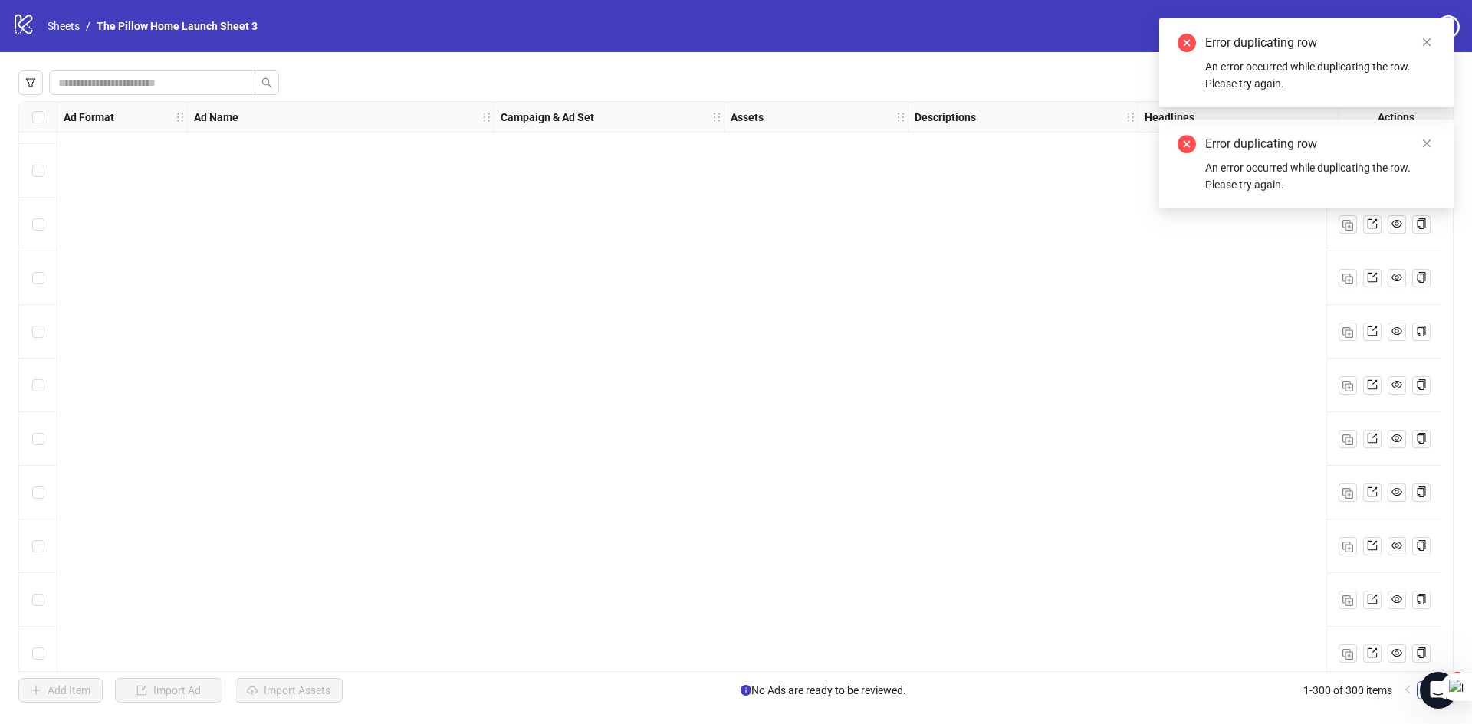
scroll to position [15562, 0]
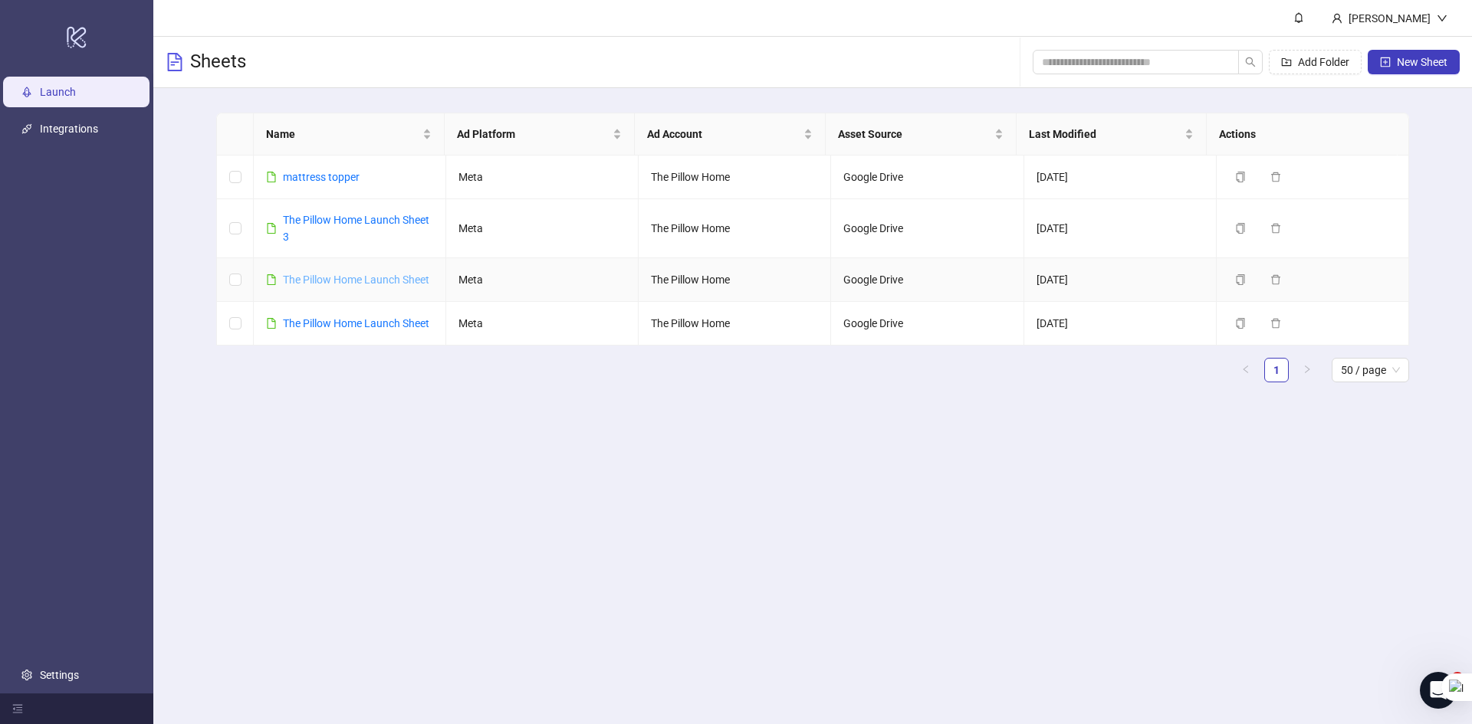
click at [340, 277] on link "The Pillow Home Launch Sheet" at bounding box center [356, 280] width 146 height 12
click at [334, 172] on link "mattress topper" at bounding box center [321, 177] width 77 height 12
click at [349, 330] on link "The Pillow Home Launch Sheet" at bounding box center [356, 323] width 146 height 12
click at [338, 218] on link "The Pillow Home Launch Sheet 3" at bounding box center [356, 228] width 146 height 29
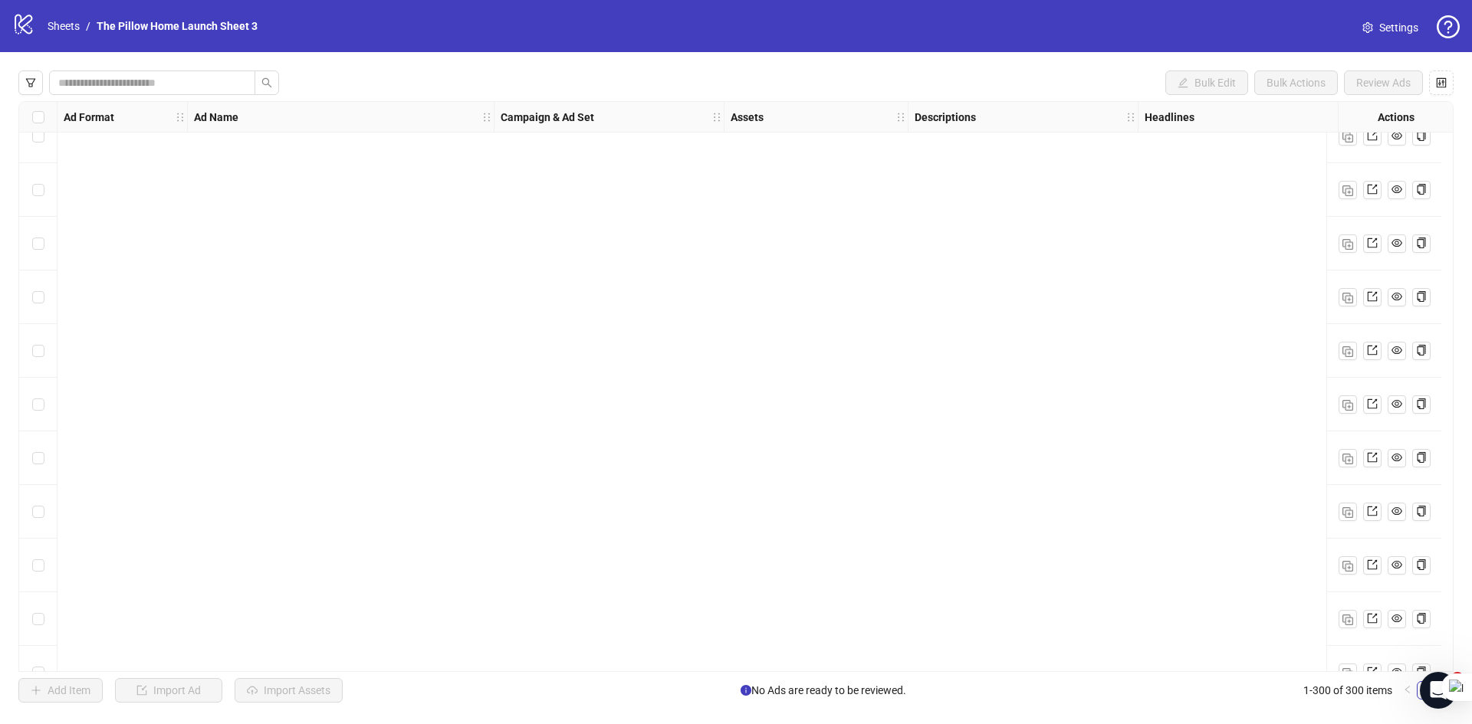
scroll to position [15562, 0]
